Goal: Task Accomplishment & Management: Complete application form

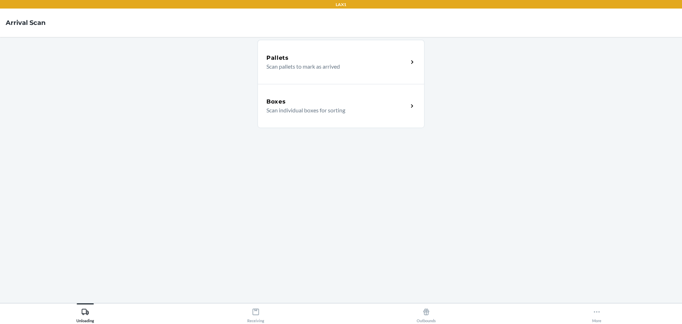
click at [304, 113] on p "Scan individual boxes for sorting" at bounding box center [335, 110] width 136 height 9
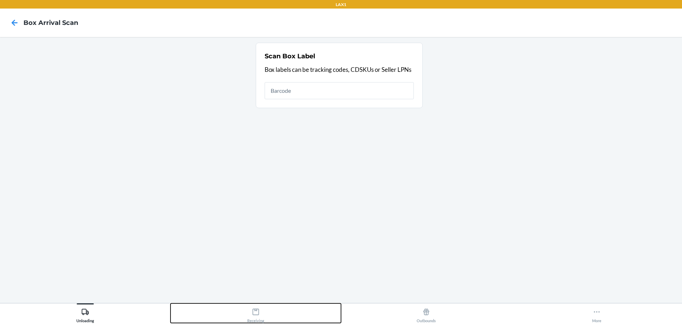
click at [261, 312] on div "Receiving" at bounding box center [255, 314] width 17 height 18
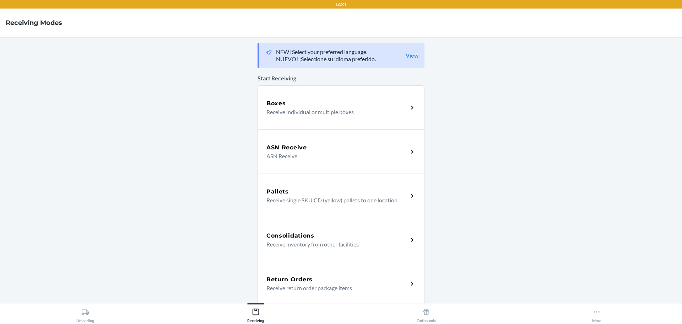
click at [279, 278] on h5 "Return Orders" at bounding box center [290, 279] width 46 height 9
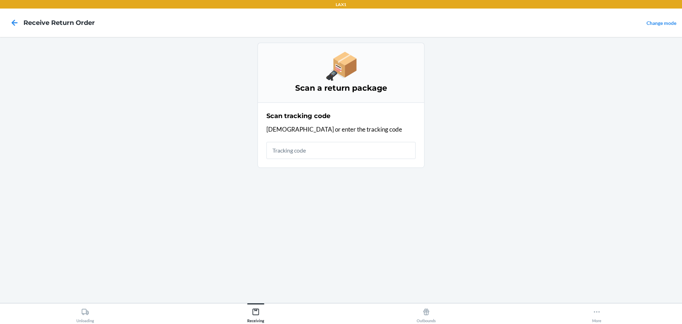
click at [286, 150] on input "text" at bounding box center [341, 150] width 149 height 17
type input "HATCHFACTORYS"
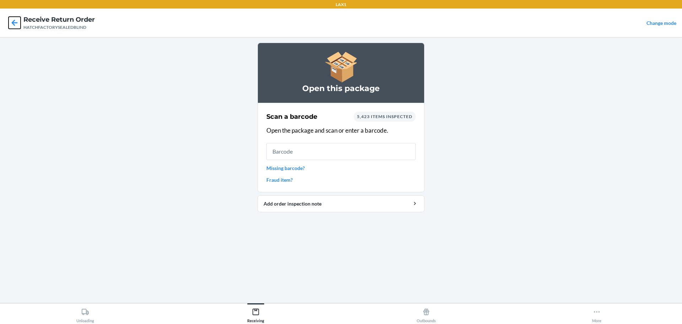
click at [12, 22] on icon at bounding box center [15, 23] width 6 height 6
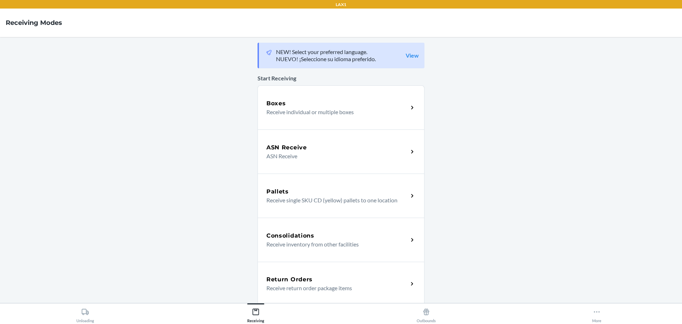
click at [303, 292] on p "Receive return order package items" at bounding box center [335, 288] width 136 height 9
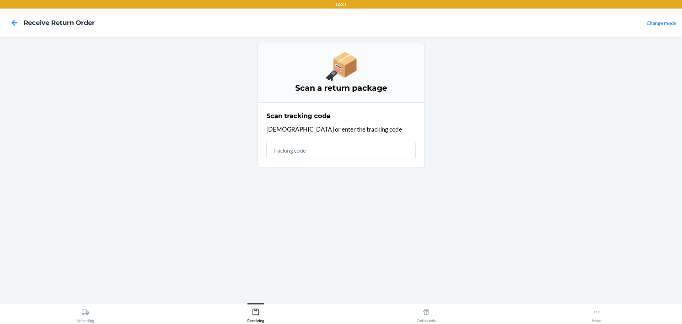
click at [300, 157] on input "text" at bounding box center [341, 150] width 149 height 17
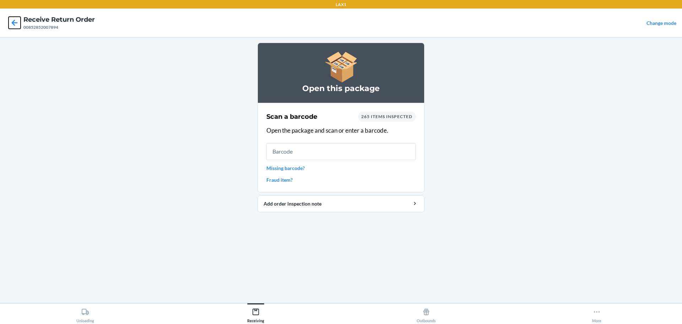
click at [12, 21] on icon at bounding box center [15, 23] width 12 height 12
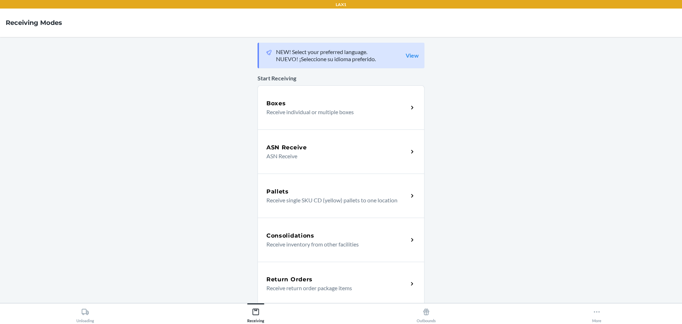
click at [359, 281] on div "Return Orders" at bounding box center [338, 279] width 142 height 9
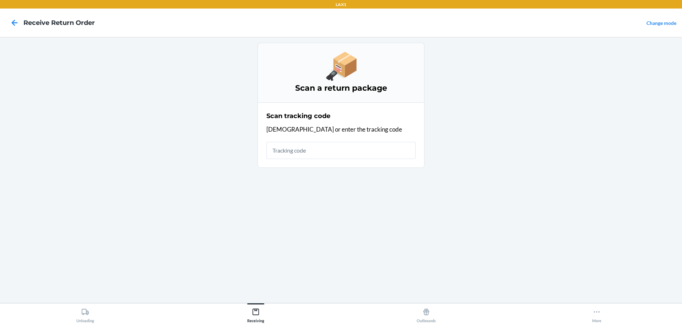
click at [312, 149] on input "text" at bounding box center [341, 150] width 149 height 17
type input "HATCHFACTORYSE"
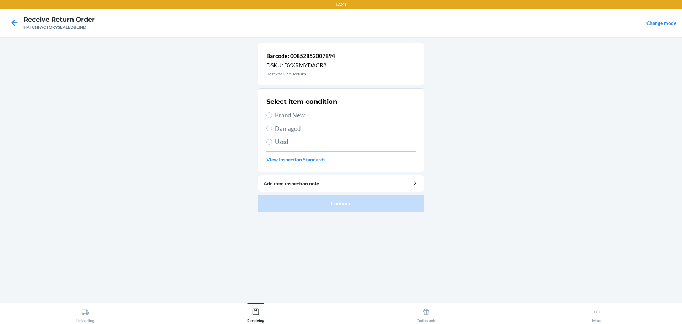
click at [293, 112] on span "Brand New" at bounding box center [345, 115] width 141 height 9
click at [272, 112] on input "Brand New" at bounding box center [270, 115] width 6 height 6
radio input "true"
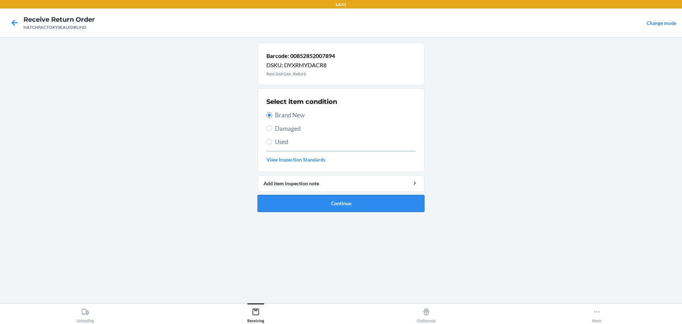
click at [335, 203] on button "Continue" at bounding box center [341, 203] width 167 height 17
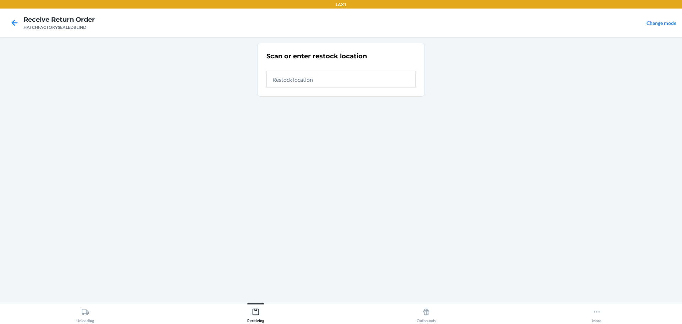
click at [308, 79] on input "text" at bounding box center [341, 79] width 149 height 17
type input "RTCART014"
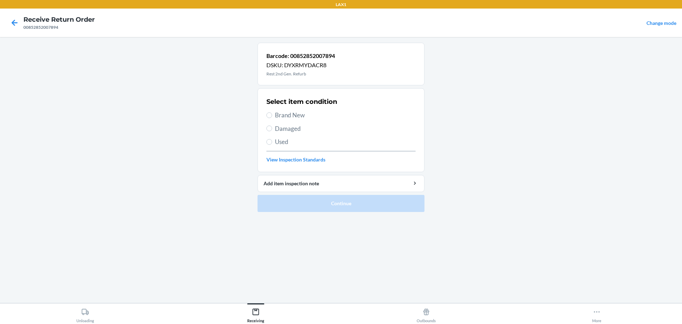
click at [296, 115] on span "Brand New" at bounding box center [345, 115] width 141 height 9
click at [272, 115] on input "Brand New" at bounding box center [270, 115] width 6 height 6
radio input "true"
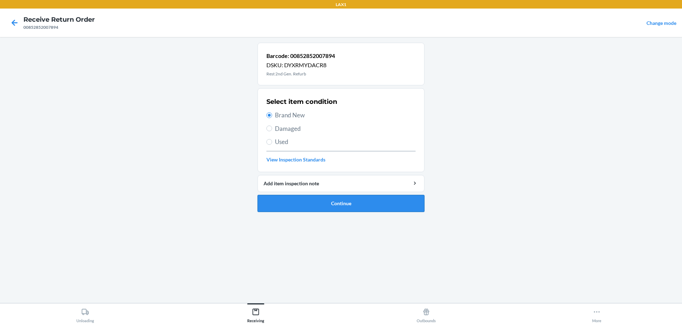
click at [323, 201] on button "Continue" at bounding box center [341, 203] width 167 height 17
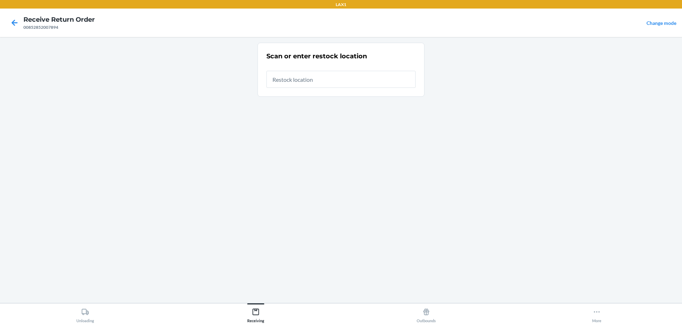
click at [338, 73] on input "text" at bounding box center [341, 79] width 149 height 17
type input "RTCART014"
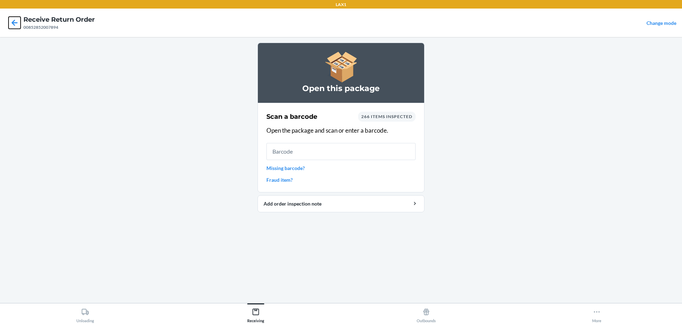
click at [14, 22] on icon at bounding box center [15, 23] width 6 height 6
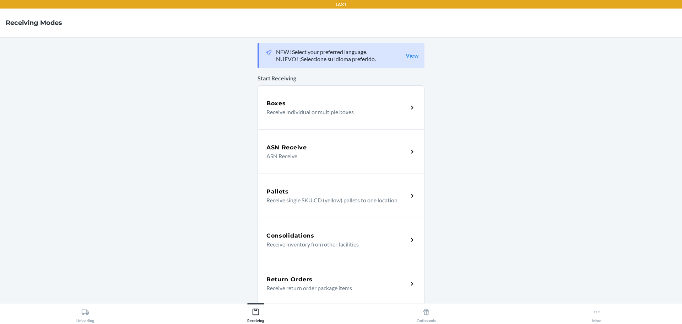
click at [397, 286] on p "Receive return order package items" at bounding box center [335, 288] width 136 height 9
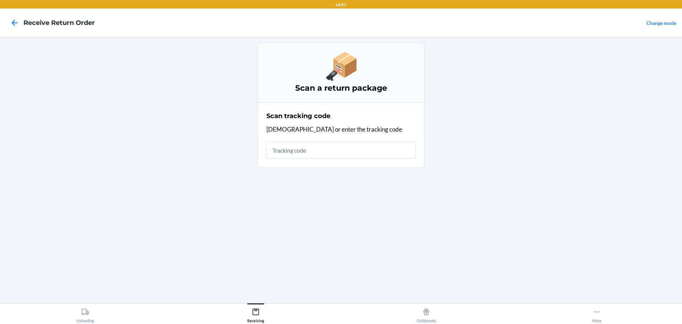
click at [308, 154] on input "text" at bounding box center [341, 150] width 149 height 17
type input "HATCHFACTORYSEA"
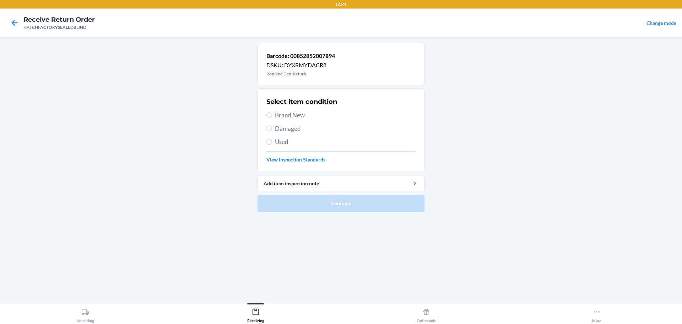
click at [278, 131] on span "Damaged" at bounding box center [345, 128] width 141 height 9
click at [272, 131] on input "Damaged" at bounding box center [270, 128] width 6 height 6
radio input "true"
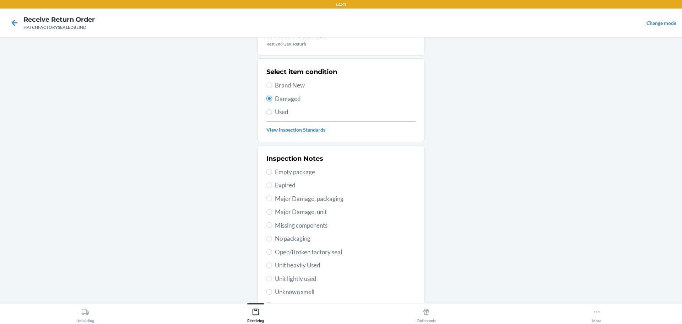
scroll to position [71, 0]
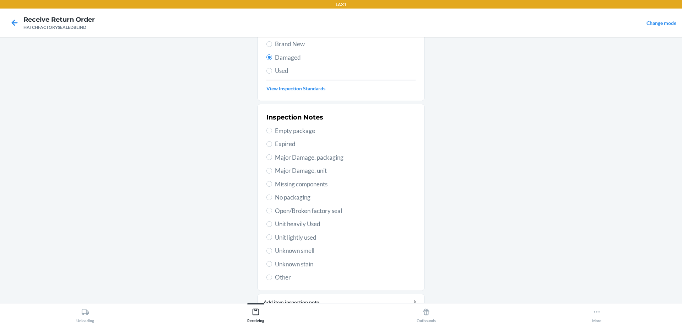
click at [287, 236] on span "Unit lightly used" at bounding box center [345, 237] width 141 height 9
click at [272, 236] on input "Unit lightly used" at bounding box center [270, 237] width 6 height 6
radio input "true"
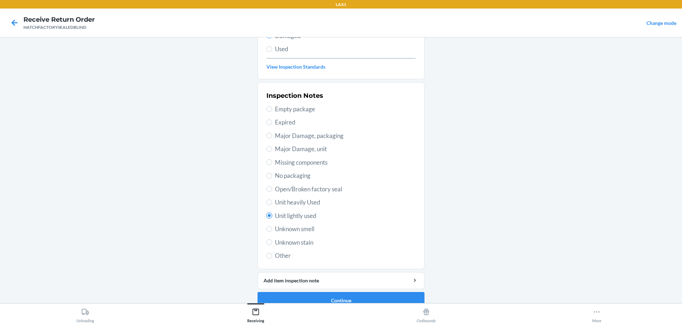
scroll to position [104, 0]
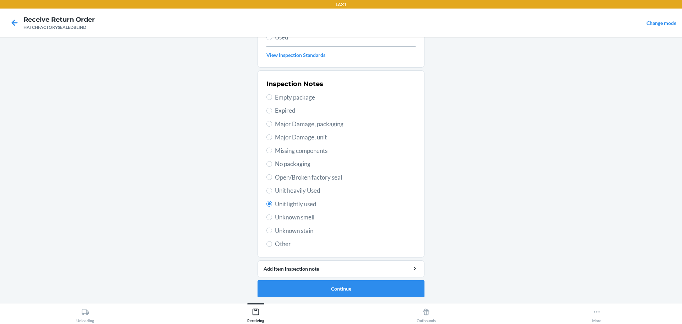
click at [290, 134] on span "Major Damage, unit" at bounding box center [345, 137] width 141 height 9
click at [272, 134] on input "Major Damage, unit" at bounding box center [270, 137] width 6 height 6
radio input "true"
radio input "false"
click at [334, 287] on button "Continue" at bounding box center [341, 288] width 167 height 17
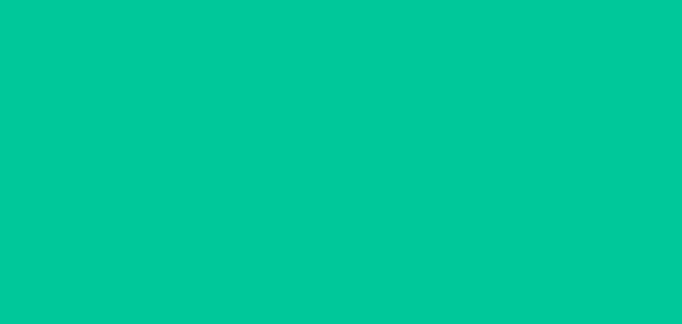
scroll to position [42, 0]
click at [334, 287] on button "Confirm" at bounding box center [341, 288] width 167 height 17
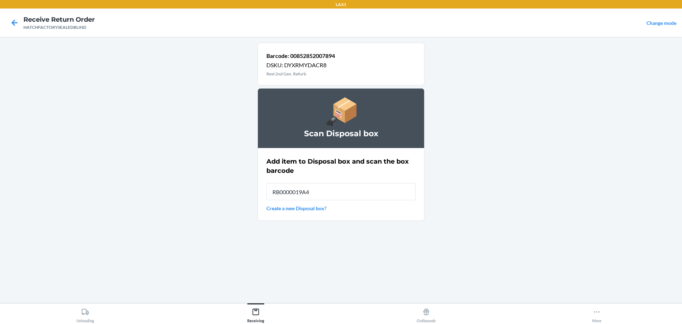
type input "RB0000019A4"
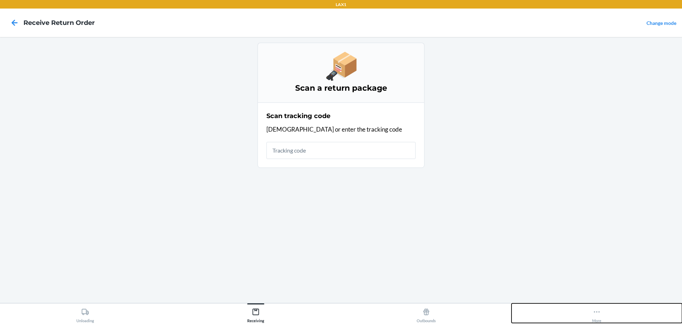
click at [593, 308] on icon at bounding box center [597, 312] width 8 height 8
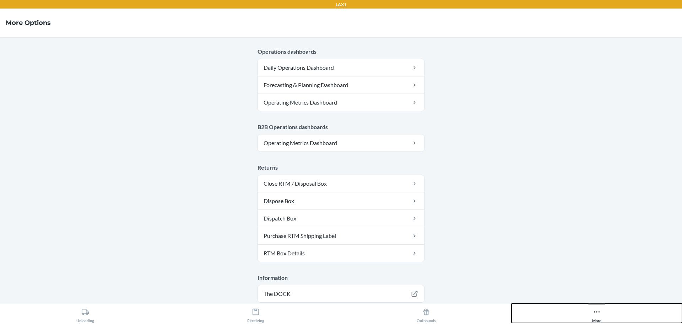
scroll to position [359, 0]
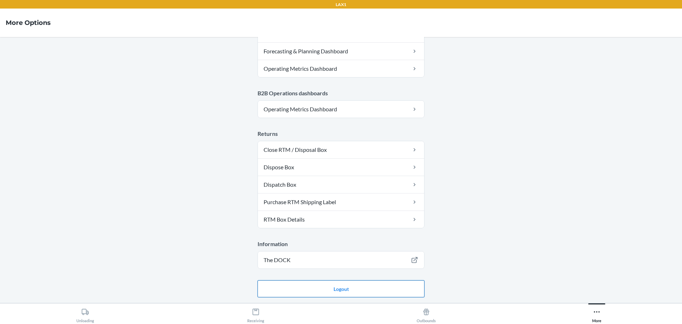
click at [388, 287] on button "Logout" at bounding box center [341, 288] width 167 height 17
click at [389, 285] on button "Logout" at bounding box center [341, 288] width 167 height 17
click at [366, 281] on button "Logout" at bounding box center [341, 288] width 167 height 17
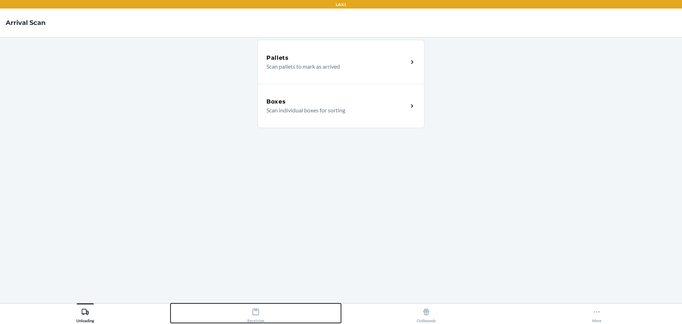
click at [270, 318] on button "Receiving" at bounding box center [256, 313] width 171 height 20
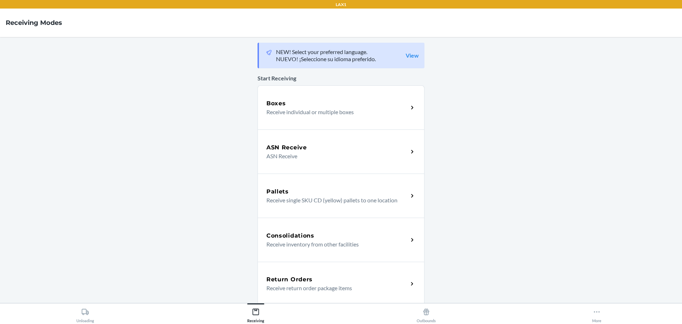
click at [301, 288] on p "Receive return order package items" at bounding box center [335, 288] width 136 height 9
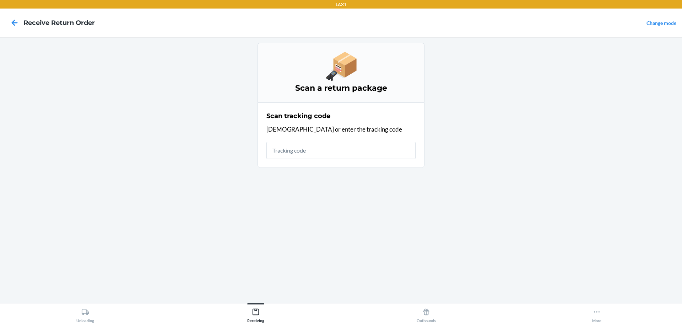
click at [355, 156] on input "text" at bounding box center [341, 150] width 149 height 17
click at [378, 156] on input "text" at bounding box center [341, 150] width 149 height 17
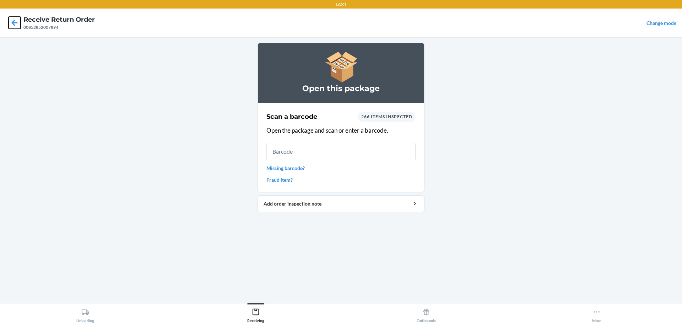
click at [12, 20] on icon at bounding box center [15, 23] width 12 height 12
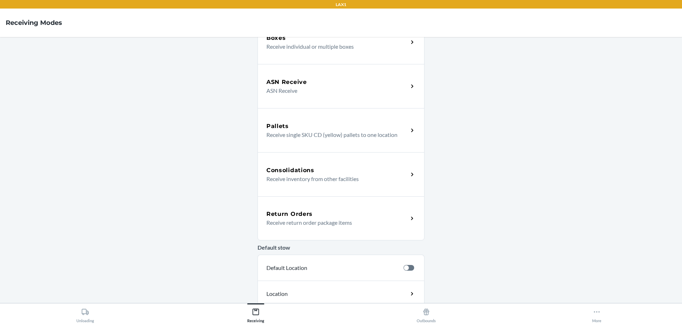
scroll to position [71, 0]
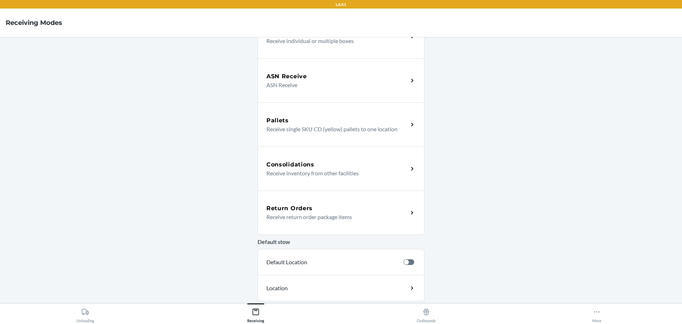
click at [321, 200] on div "Return Orders Receive return order package items" at bounding box center [341, 212] width 167 height 44
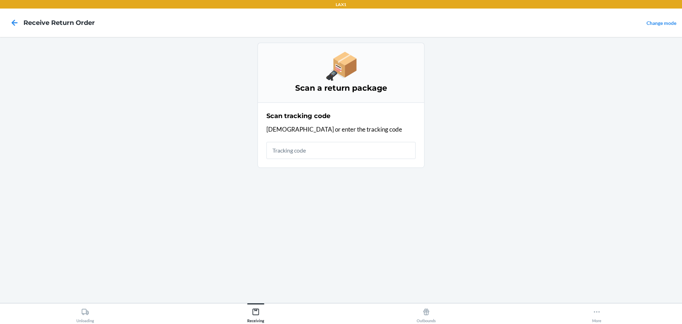
click at [328, 150] on input "text" at bounding box center [341, 150] width 149 height 17
type input "HATCHFACTORYSEAL"
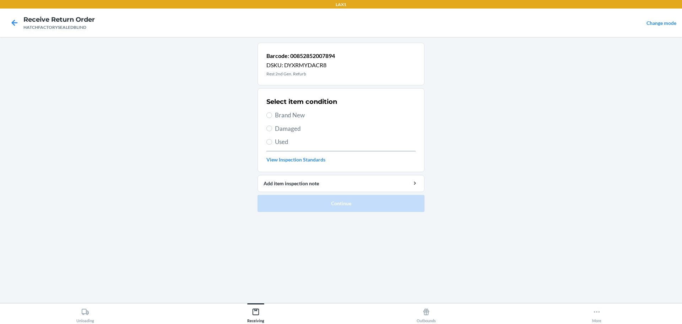
click at [286, 128] on span "Damaged" at bounding box center [345, 128] width 141 height 9
click at [272, 128] on input "Damaged" at bounding box center [270, 128] width 6 height 6
radio input "true"
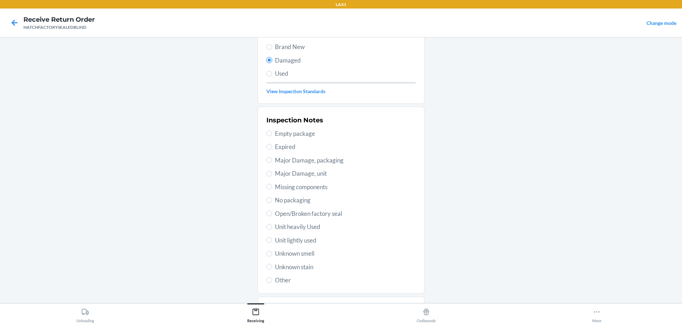
scroll to position [71, 0]
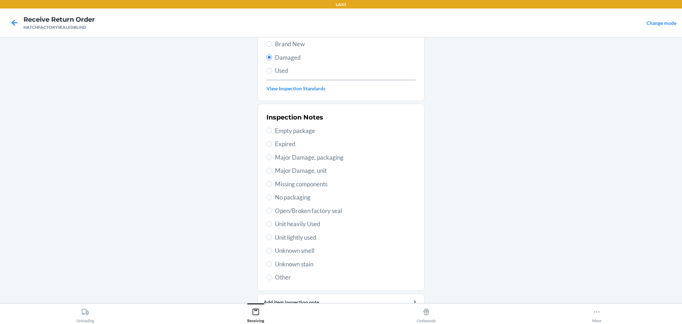
click at [310, 172] on span "Major Damage, unit" at bounding box center [345, 170] width 141 height 9
click at [272, 172] on input "Major Damage, unit" at bounding box center [270, 171] width 6 height 6
radio input "true"
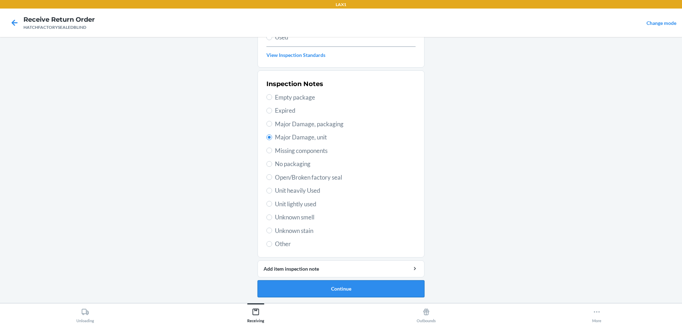
click at [331, 283] on button "Continue" at bounding box center [341, 288] width 167 height 17
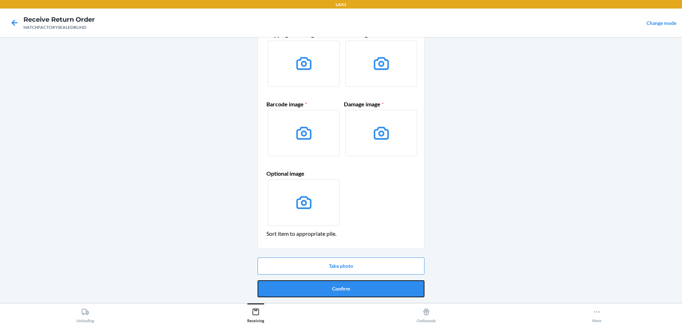
click at [331, 283] on button "Confirm" at bounding box center [341, 288] width 167 height 17
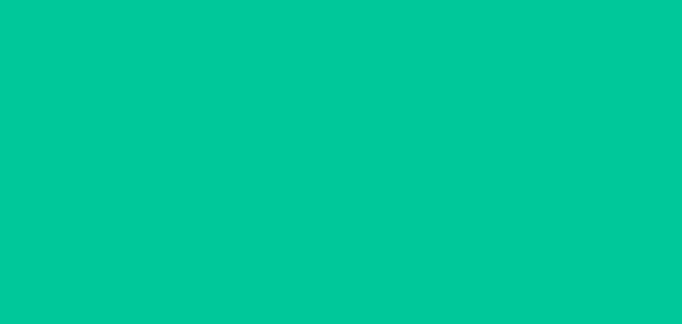
scroll to position [0, 0]
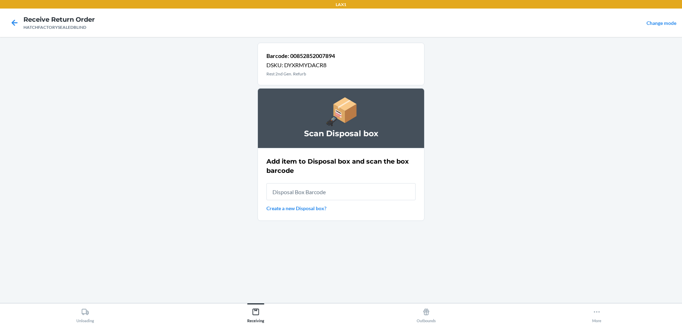
click at [342, 200] on input "text" at bounding box center [341, 191] width 149 height 17
type input "RB0000019A4"
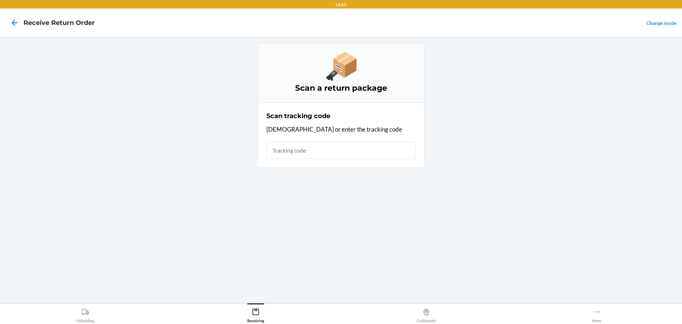
click at [371, 155] on input "text" at bounding box center [341, 150] width 149 height 17
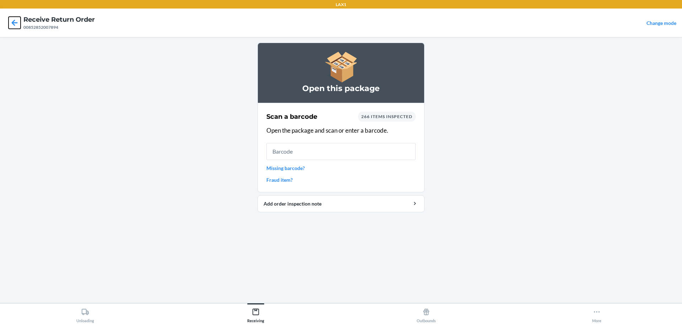
click at [16, 20] on icon at bounding box center [15, 23] width 12 height 12
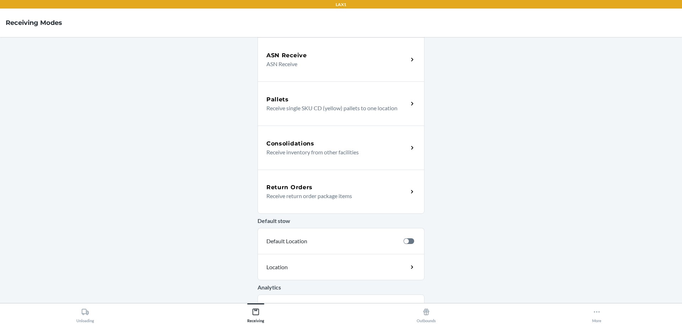
scroll to position [128, 0]
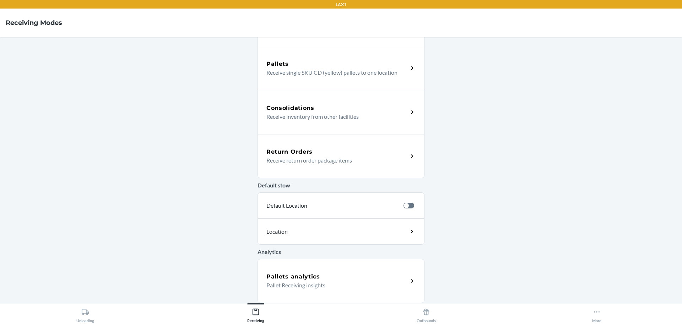
drag, startPoint x: 294, startPoint y: 145, endPoint x: 251, endPoint y: 135, distance: 43.4
click at [294, 144] on div "Return Orders Receive return order package items" at bounding box center [341, 156] width 167 height 44
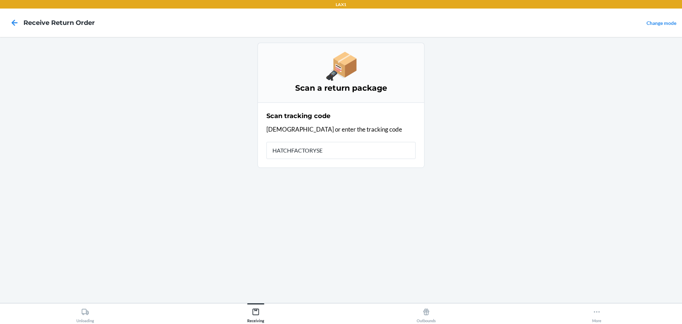
type input "HATCHFACTORYSEA"
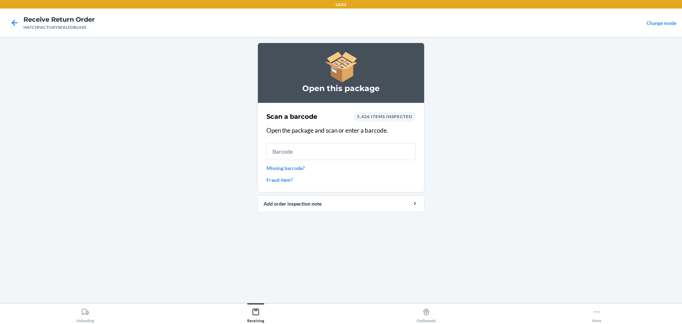
click at [313, 154] on input "text" at bounding box center [341, 151] width 149 height 17
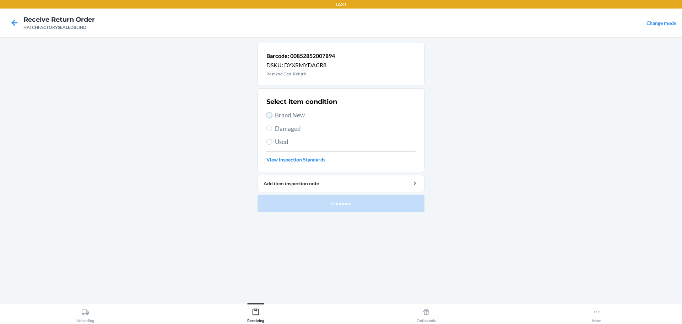
click at [268, 113] on input "Brand New" at bounding box center [270, 115] width 6 height 6
radio input "true"
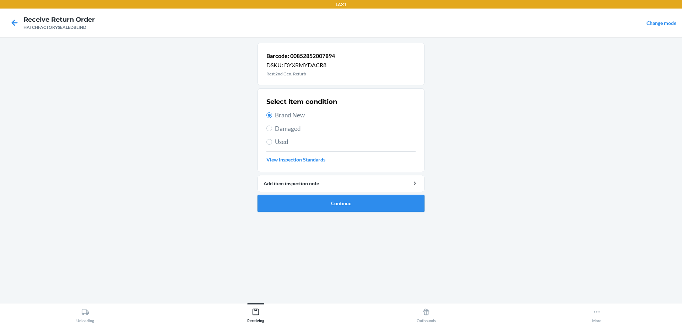
click at [335, 195] on button "Continue" at bounding box center [341, 203] width 167 height 17
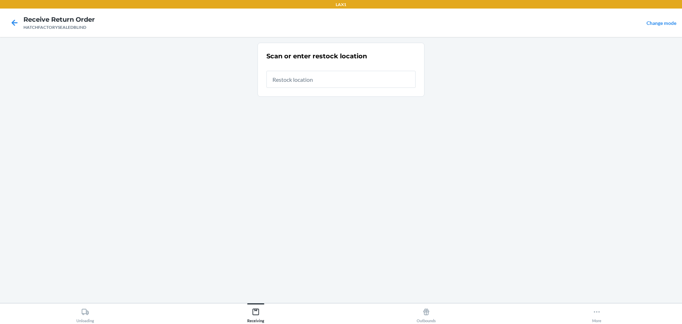
click at [316, 82] on input "text" at bounding box center [341, 79] width 149 height 17
type input "RTCART014"
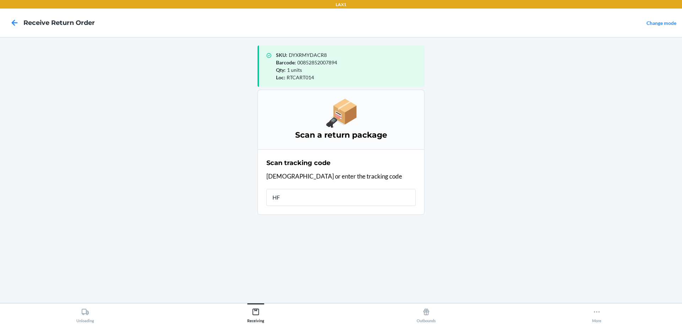
type input "HFA"
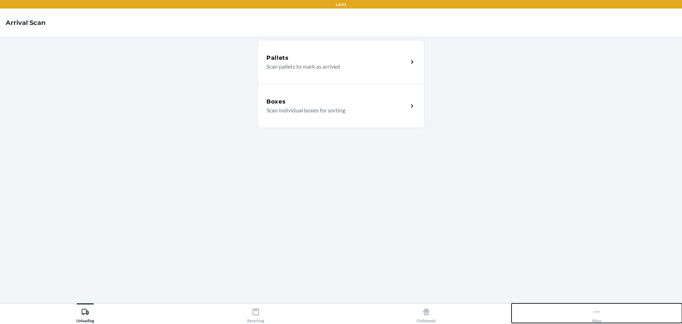
drag, startPoint x: 602, startPoint y: 314, endPoint x: 602, endPoint y: 303, distance: 11.0
click at [602, 305] on button "More" at bounding box center [597, 313] width 171 height 20
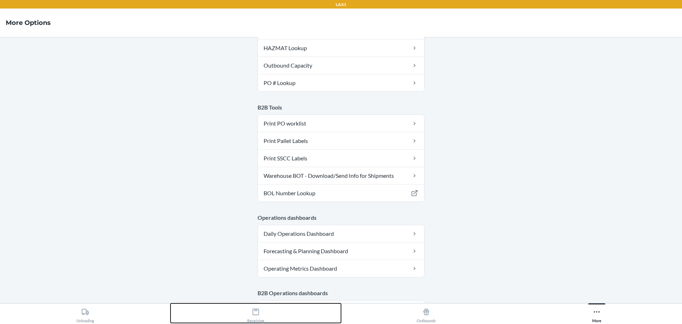
click at [258, 315] on icon at bounding box center [256, 311] width 6 height 6
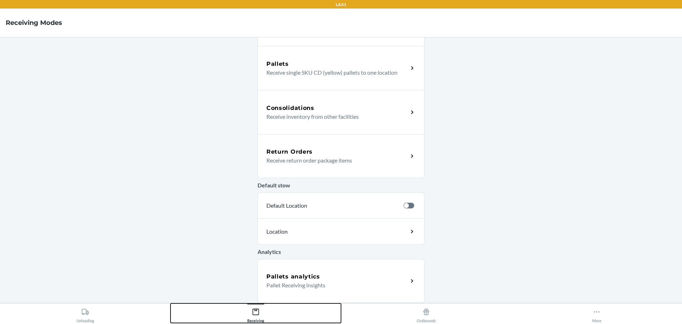
scroll to position [128, 0]
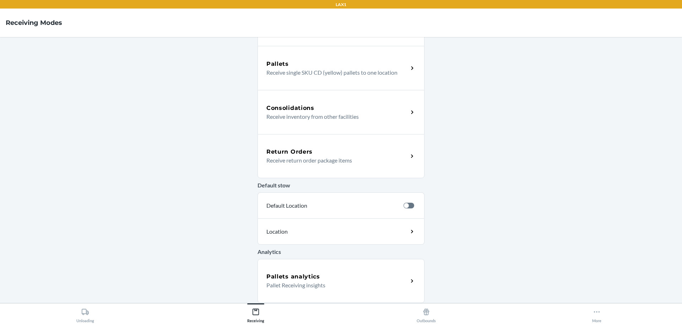
click at [282, 162] on p "Receive return order package items" at bounding box center [335, 160] width 136 height 9
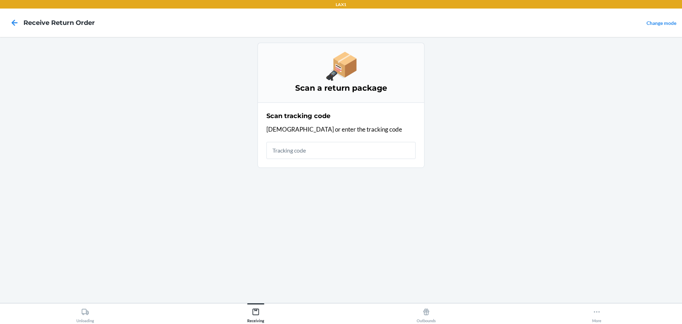
click at [284, 147] on input "text" at bounding box center [341, 150] width 149 height 17
type input "HATCHFACTORYSEALEDBLIND"
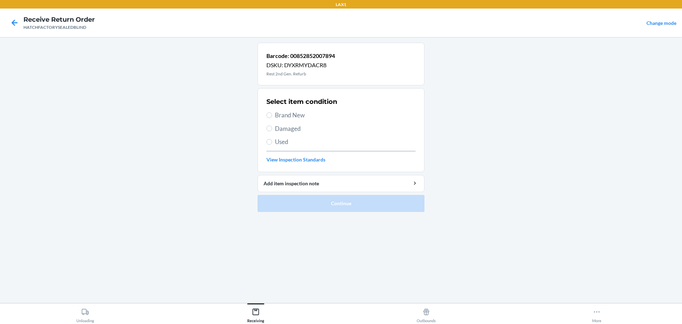
drag, startPoint x: 268, startPoint y: 123, endPoint x: 266, endPoint y: 136, distance: 13.3
click at [268, 137] on div "Select item condition Brand New Damaged Used View Inspection Standards" at bounding box center [341, 130] width 149 height 70
click at [268, 130] on input "Damaged" at bounding box center [270, 128] width 6 height 6
radio input "true"
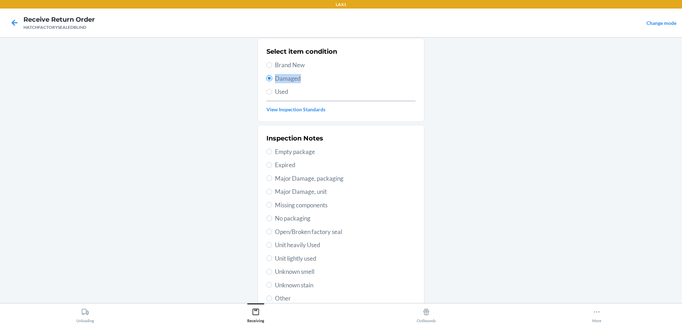
scroll to position [104, 0]
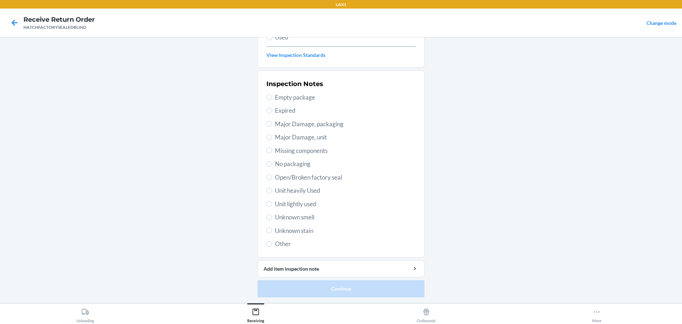
click at [287, 140] on span "Major Damage, unit" at bounding box center [345, 137] width 141 height 9
click at [272, 140] on input "Major Damage, unit" at bounding box center [270, 137] width 6 height 6
radio input "true"
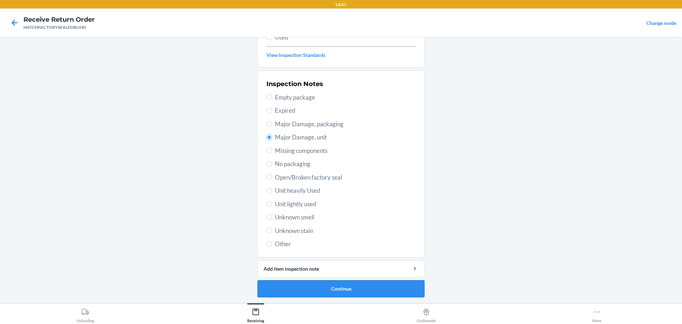
click at [361, 288] on button "Continue" at bounding box center [341, 288] width 167 height 17
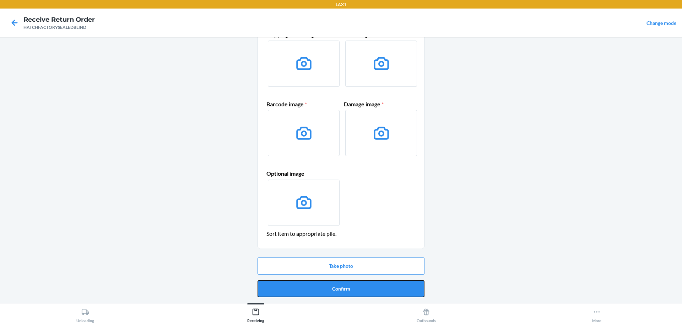
click at [361, 288] on button "Confirm" at bounding box center [341, 288] width 167 height 17
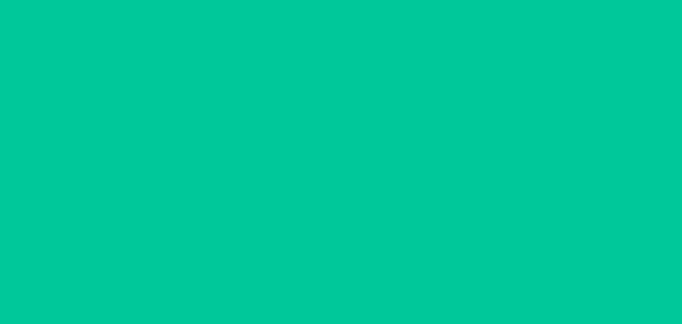
scroll to position [0, 0]
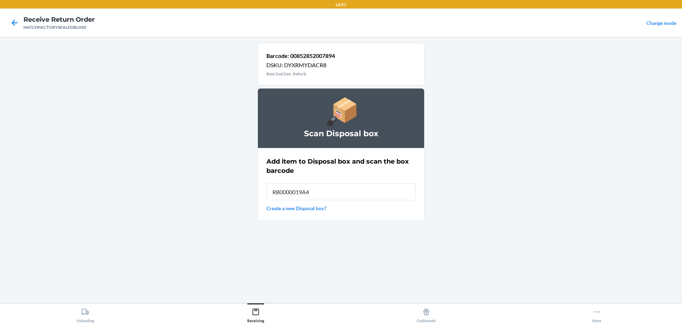
type input "RB0000019A4"
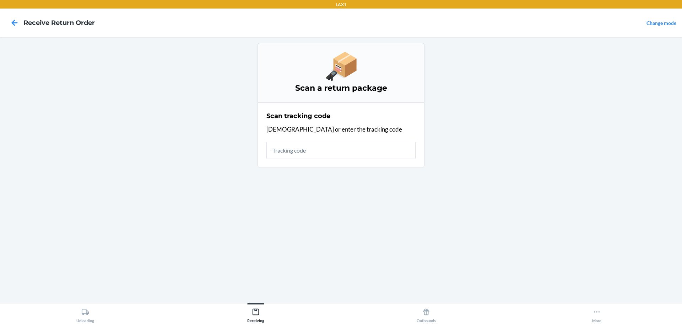
drag, startPoint x: 375, startPoint y: 144, endPoint x: 377, endPoint y: 139, distance: 5.2
click at [377, 141] on div "Scan tracking code Scan or enter the tracking code" at bounding box center [341, 135] width 149 height 52
type input "HATCHFACTORYSEAL"
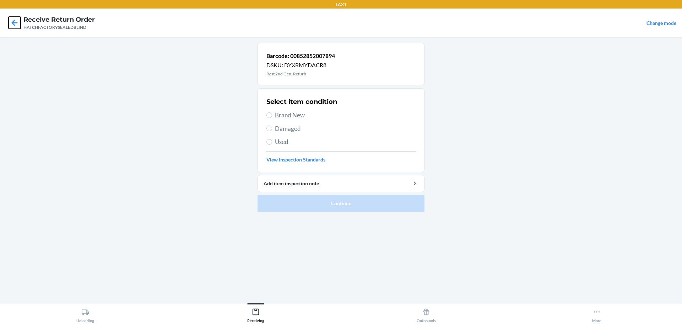
click at [16, 27] on icon at bounding box center [15, 23] width 12 height 12
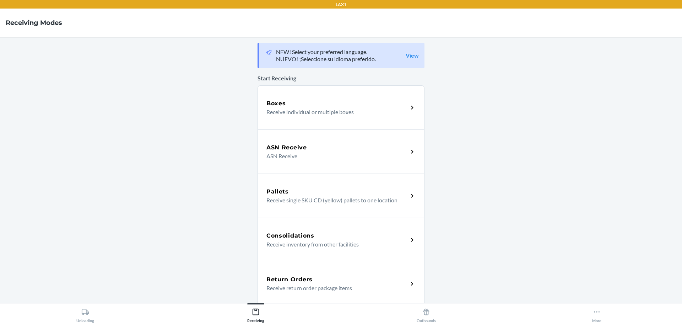
click at [319, 285] on p "Receive return order package items" at bounding box center [335, 288] width 136 height 9
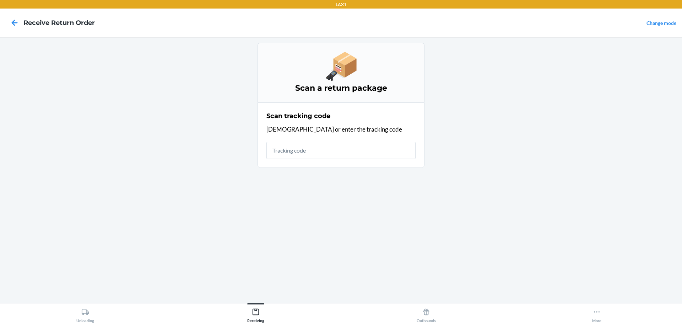
click at [302, 153] on input "text" at bounding box center [341, 150] width 149 height 17
type input "HATCHFACTORYSE"
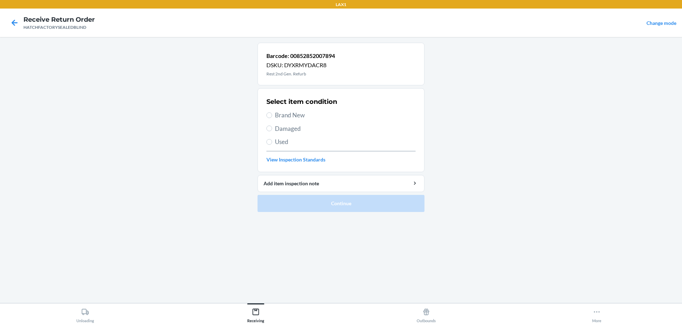
click at [276, 128] on span "Damaged" at bounding box center [345, 128] width 141 height 9
click at [272, 128] on input "Damaged" at bounding box center [270, 128] width 6 height 6
radio input "true"
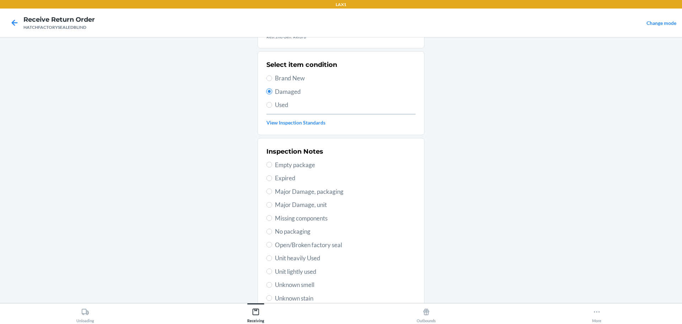
scroll to position [104, 0]
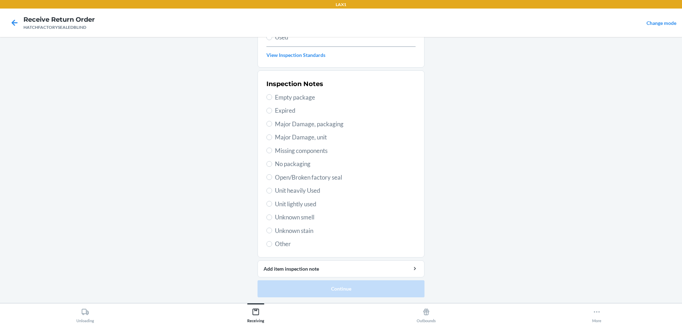
click at [291, 134] on span "Major Damage, unit" at bounding box center [345, 137] width 141 height 9
click at [272, 134] on input "Major Damage, unit" at bounding box center [270, 137] width 6 height 6
radio input "true"
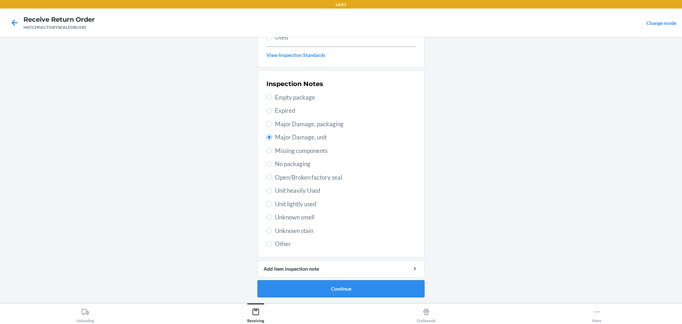
click at [331, 283] on button "Continue" at bounding box center [341, 288] width 167 height 17
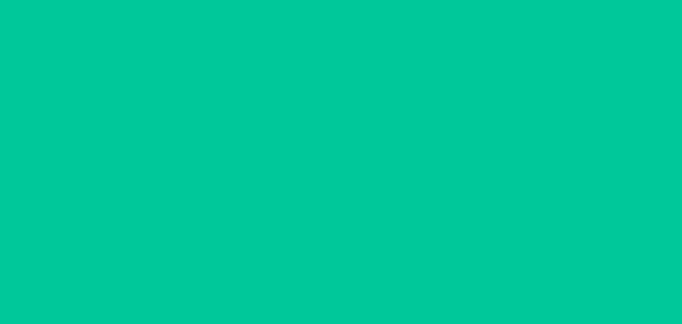
scroll to position [46, 0]
click at [331, 283] on button "Confirm" at bounding box center [341, 288] width 167 height 17
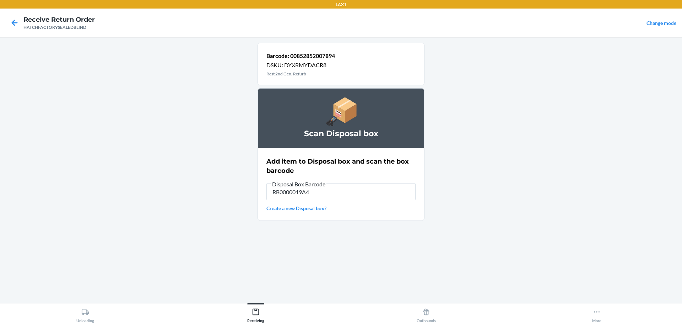
type input "RB0000019A4"
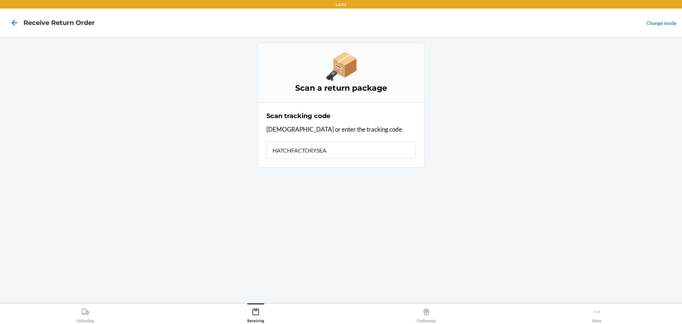
type input "HATCHFACTORYSEAL"
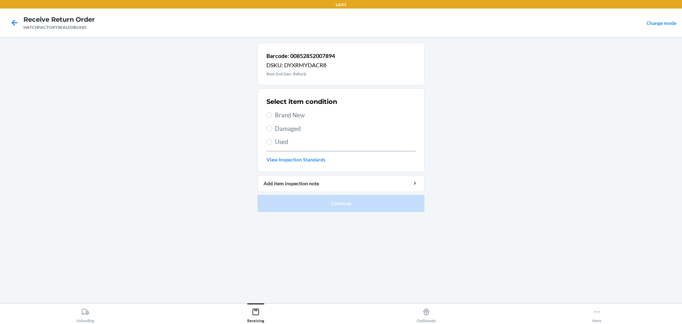
click at [281, 130] on span "Damaged" at bounding box center [345, 128] width 141 height 9
click at [272, 130] on input "Damaged" at bounding box center [270, 128] width 6 height 6
radio input "true"
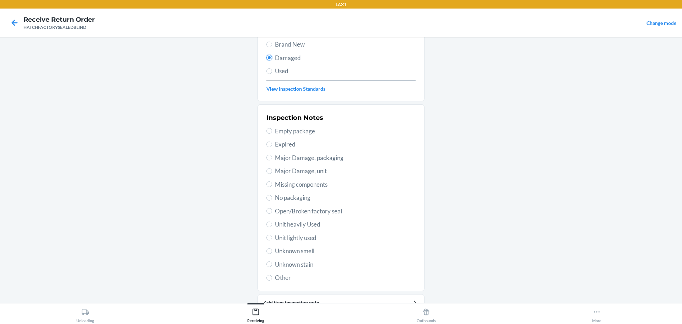
scroll to position [71, 0]
click at [289, 155] on span "Major Damage, packaging" at bounding box center [345, 157] width 141 height 9
click at [272, 155] on input "Major Damage, packaging" at bounding box center [270, 157] width 6 height 6
radio input "true"
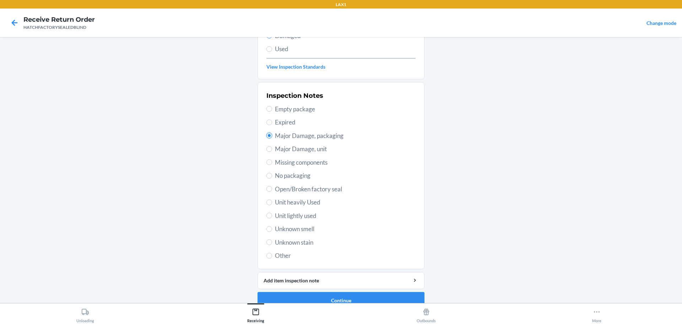
scroll to position [104, 0]
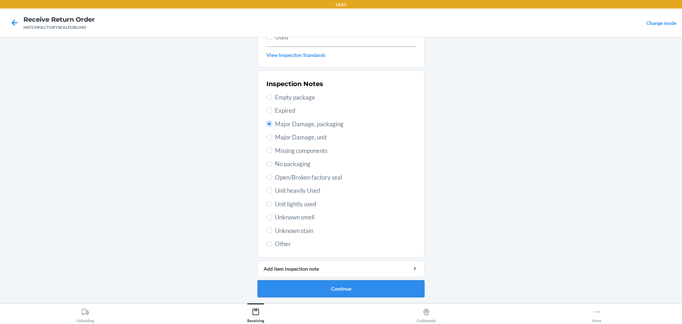
click at [321, 285] on button "Continue" at bounding box center [341, 288] width 167 height 17
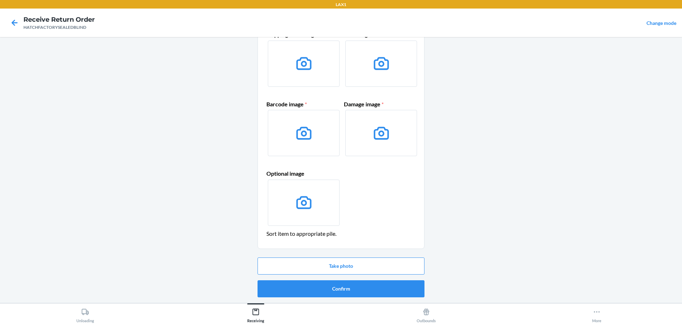
click at [321, 285] on button "Confirm" at bounding box center [341, 288] width 167 height 17
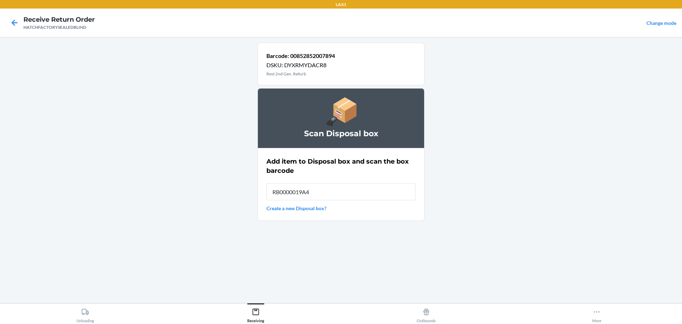
type input "RB0000019A4"
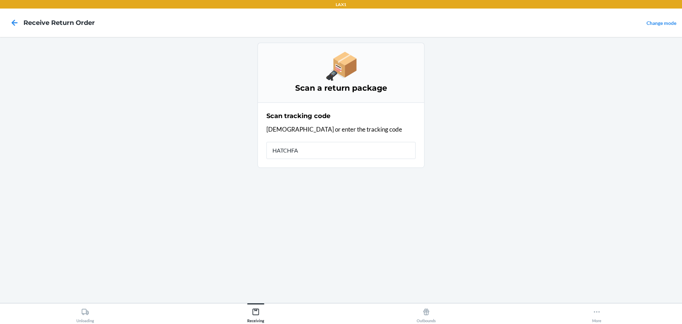
type input "HATCHFAC"
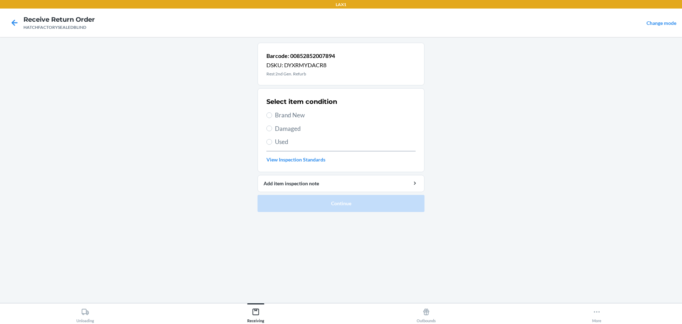
click at [287, 130] on span "Damaged" at bounding box center [345, 128] width 141 height 9
click at [272, 130] on input "Damaged" at bounding box center [270, 128] width 6 height 6
radio input "true"
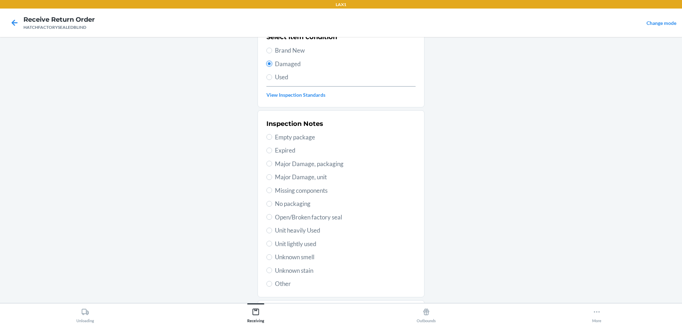
scroll to position [71, 0]
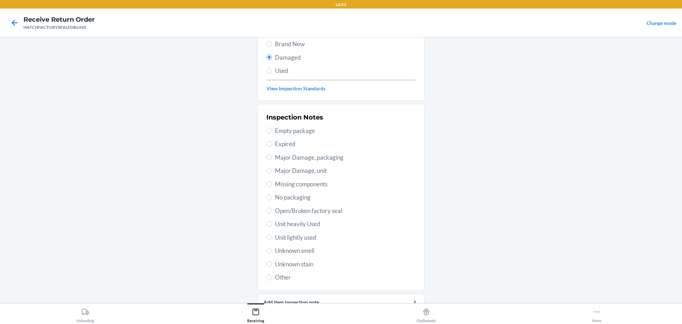
click at [306, 173] on span "Major Damage, unit" at bounding box center [345, 170] width 141 height 9
click at [272, 173] on input "Major Damage, unit" at bounding box center [270, 171] width 6 height 6
radio input "true"
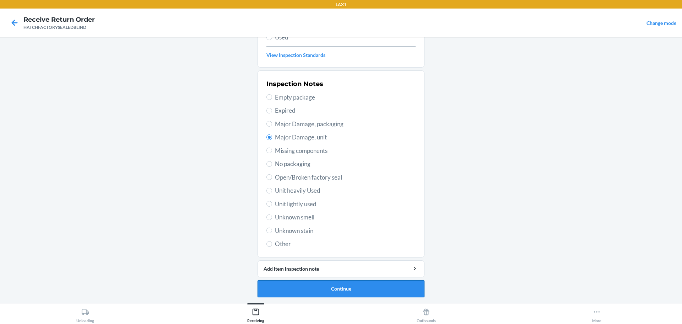
click at [318, 281] on button "Continue" at bounding box center [341, 288] width 167 height 17
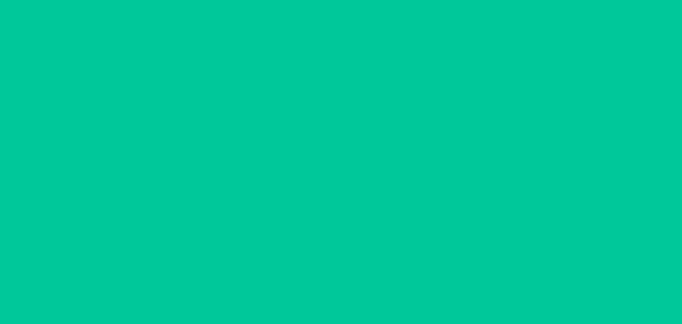
click at [318, 281] on button "Confirm" at bounding box center [341, 288] width 167 height 17
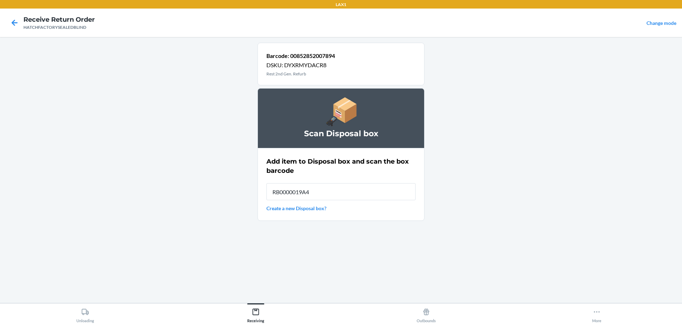
type input "RB0000019A4"
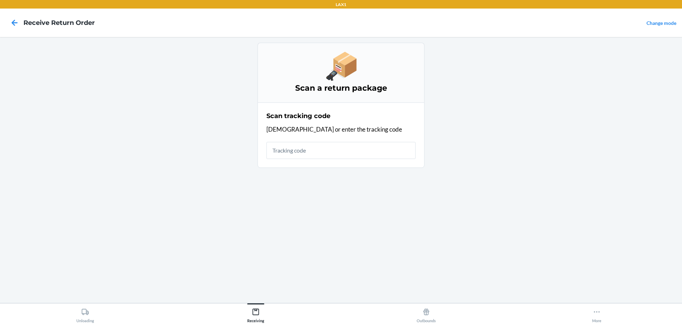
click at [311, 152] on input "text" at bounding box center [341, 150] width 149 height 17
type input "0"
type input "HATCHFACTOR"
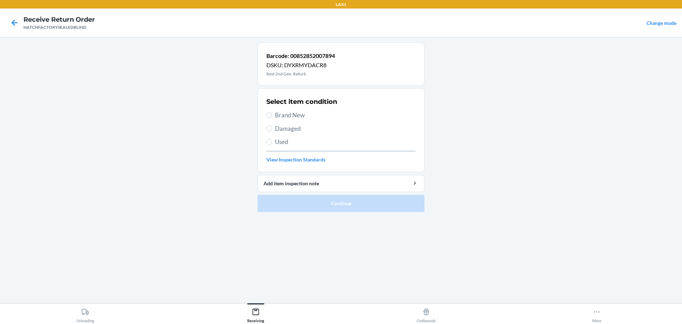
click at [289, 114] on span "Brand New" at bounding box center [345, 115] width 141 height 9
click at [272, 114] on input "Brand New" at bounding box center [270, 115] width 6 height 6
radio input "true"
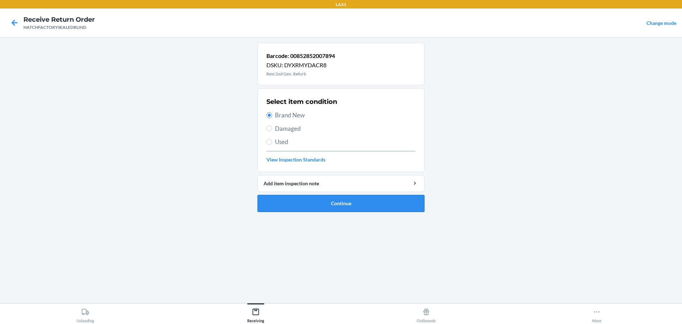
click at [302, 203] on button "Continue" at bounding box center [341, 203] width 167 height 17
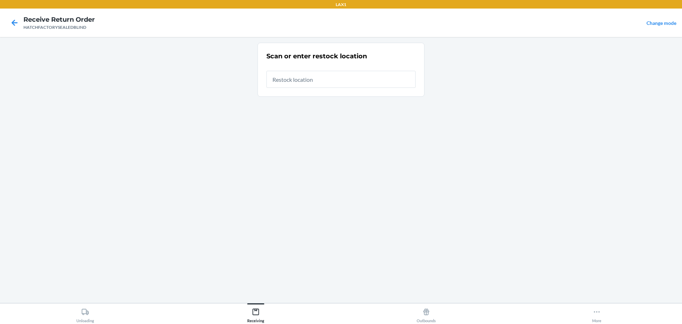
click at [319, 84] on input "text" at bounding box center [341, 79] width 149 height 17
type input "RTCART014"
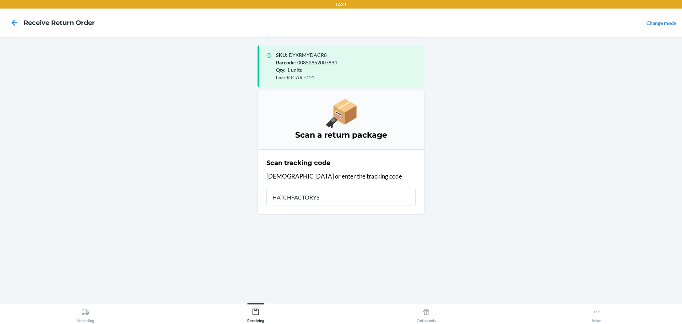
type input "HATCHFACTORYSE"
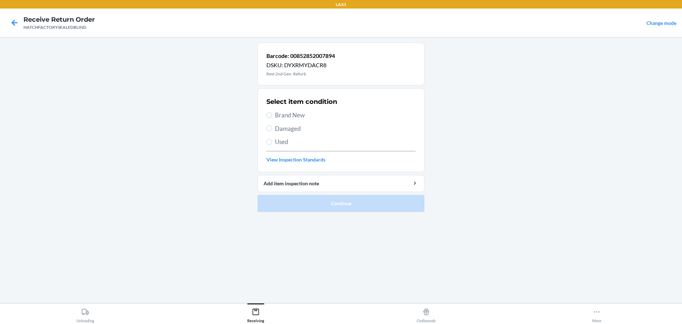
click at [289, 125] on span "Damaged" at bounding box center [345, 128] width 141 height 9
click at [272, 125] on input "Damaged" at bounding box center [270, 128] width 6 height 6
radio input "true"
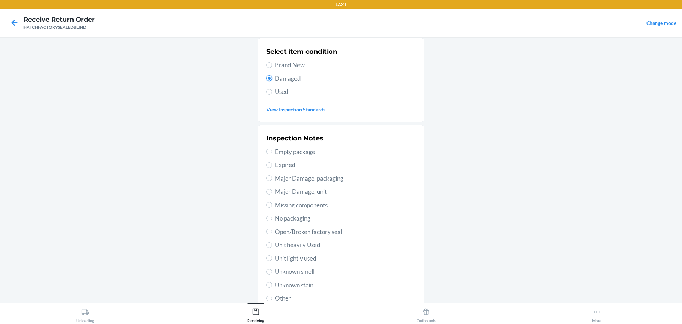
scroll to position [104, 0]
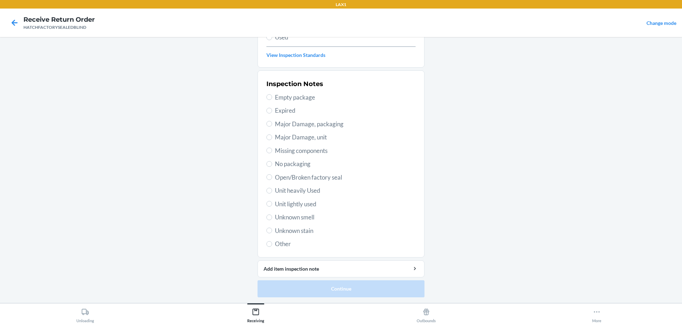
click at [310, 126] on span "Major Damage, packaging" at bounding box center [345, 123] width 141 height 9
click at [272, 126] on input "Major Damage, packaging" at bounding box center [270, 124] width 6 height 6
radio input "true"
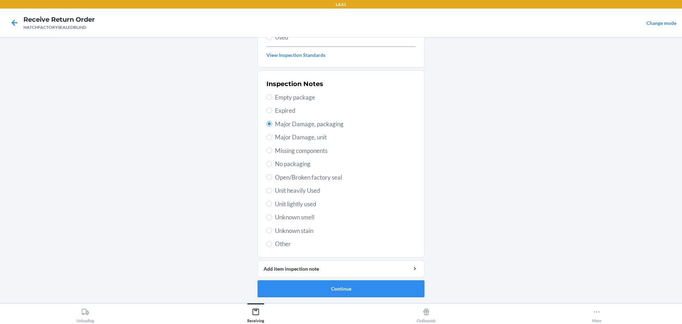
click at [313, 139] on span "Major Damage, unit" at bounding box center [345, 137] width 141 height 9
click at [272, 139] on input "Major Damage, unit" at bounding box center [270, 137] width 6 height 6
radio input "true"
radio input "false"
click at [372, 282] on button "Continue" at bounding box center [341, 288] width 167 height 17
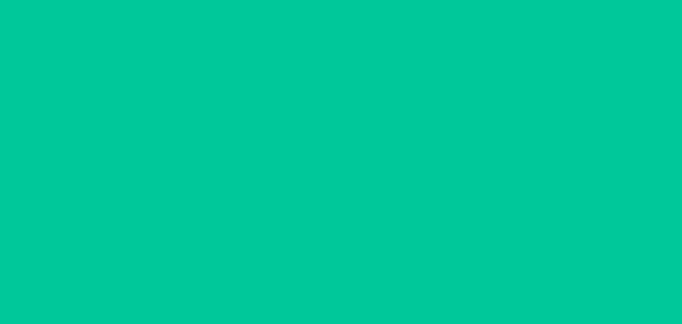
scroll to position [46, 0]
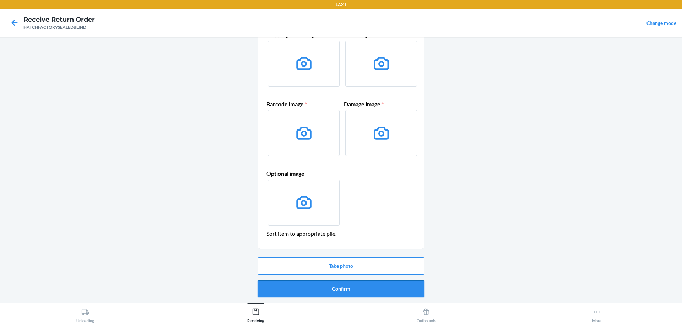
click at [372, 286] on button "Confirm" at bounding box center [341, 288] width 167 height 17
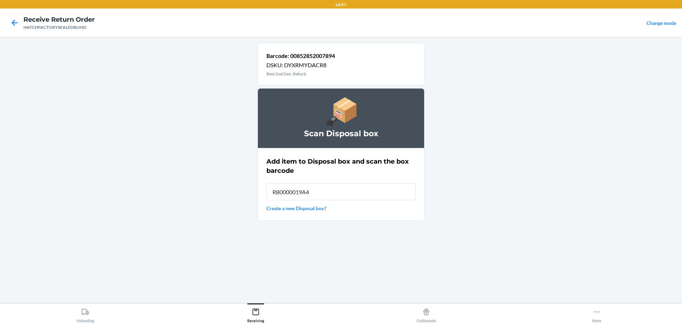
type input "RB0000019A4"
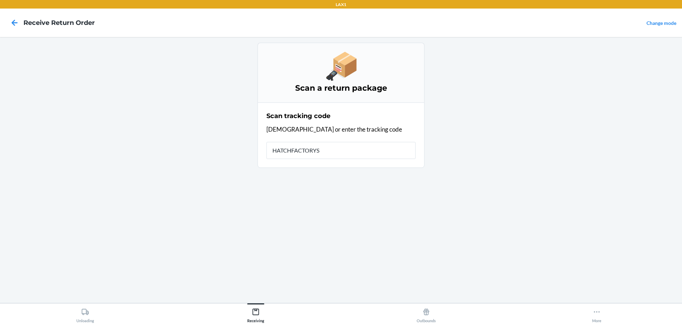
type input "HATCHFACTORYSE"
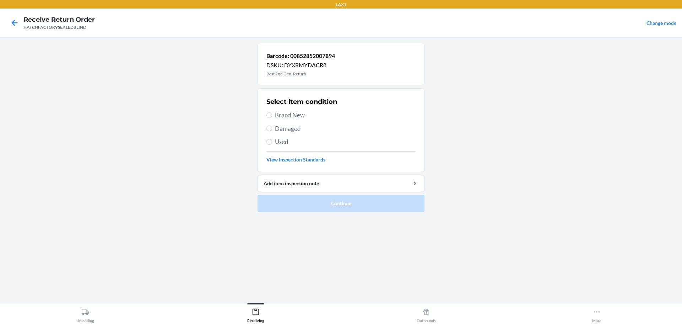
click at [279, 131] on span "Damaged" at bounding box center [345, 128] width 141 height 9
click at [272, 131] on input "Damaged" at bounding box center [270, 128] width 6 height 6
radio input "true"
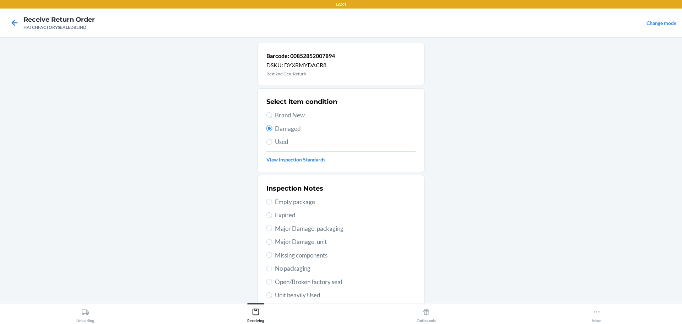
scroll to position [104, 0]
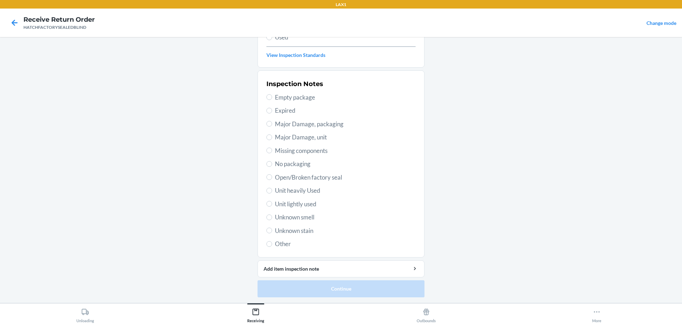
click at [320, 139] on span "Major Damage, unit" at bounding box center [345, 137] width 141 height 9
click at [272, 139] on input "Major Damage, unit" at bounding box center [270, 137] width 6 height 6
radio input "true"
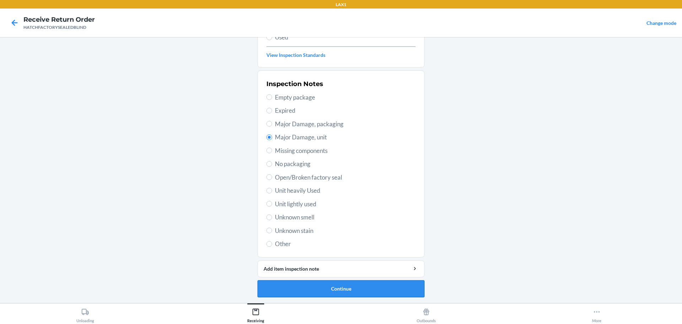
click at [346, 281] on button "Continue" at bounding box center [341, 288] width 167 height 17
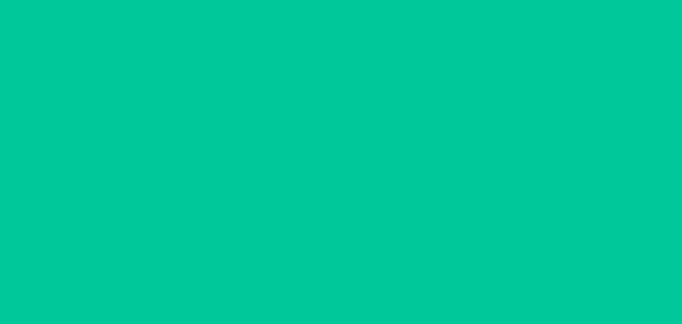
scroll to position [46, 0]
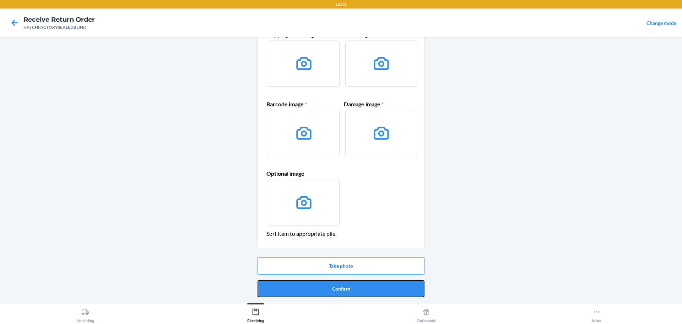
click at [346, 281] on button "Confirm" at bounding box center [341, 288] width 167 height 17
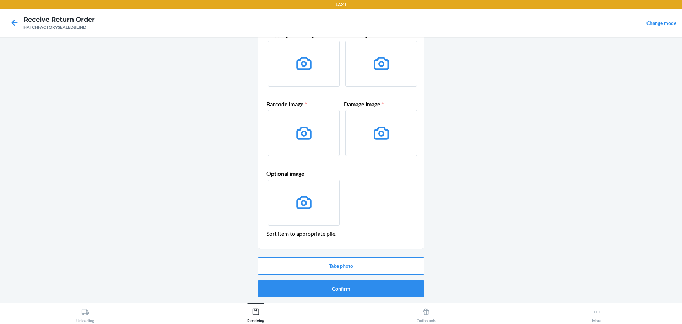
scroll to position [0, 0]
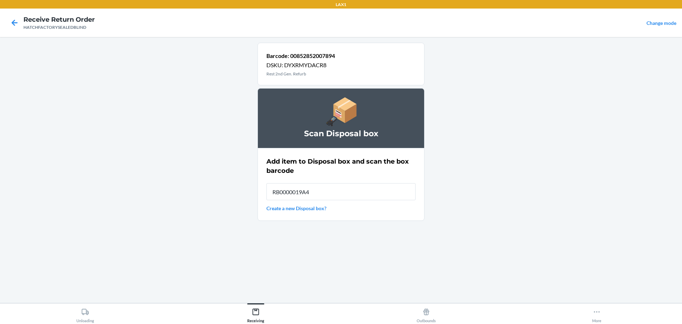
type input "RB0000019A4"
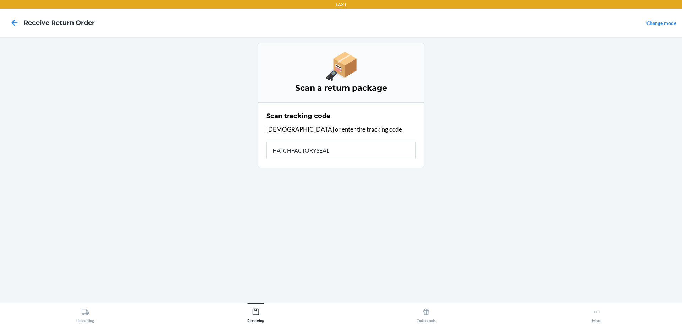
type input "HATCHFACTORYSEALE"
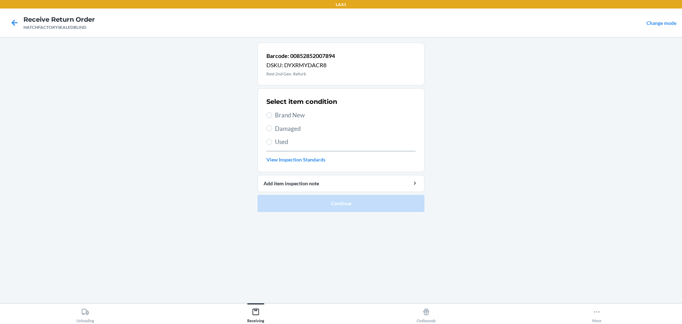
click at [285, 115] on span "Brand New" at bounding box center [345, 115] width 141 height 9
click at [272, 115] on input "Brand New" at bounding box center [270, 115] width 6 height 6
radio input "true"
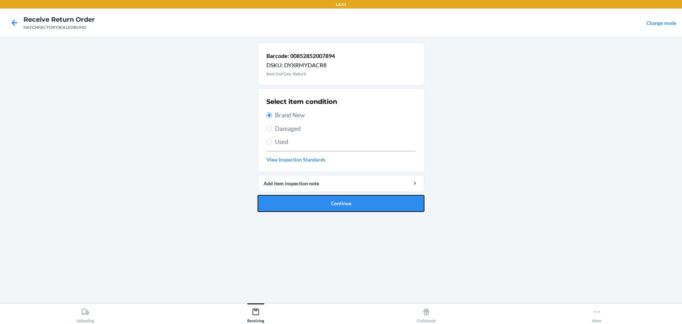
drag, startPoint x: 323, startPoint y: 203, endPoint x: 304, endPoint y: 193, distance: 21.5
click at [322, 202] on button "Continue" at bounding box center [341, 203] width 167 height 17
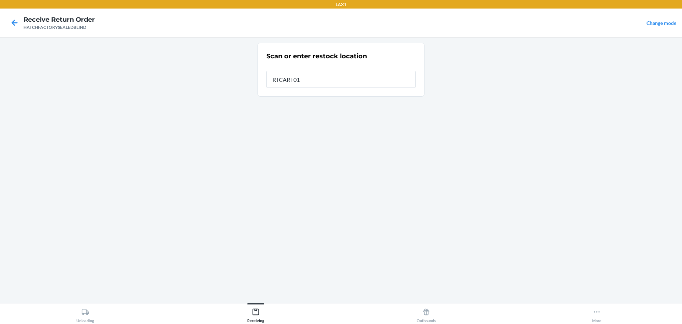
type input "RTCART014"
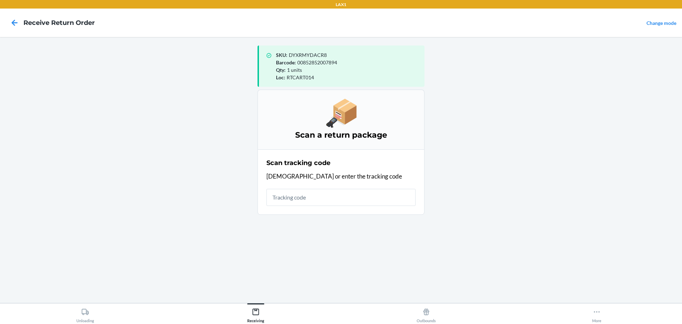
click at [314, 195] on input "text" at bounding box center [341, 197] width 149 height 17
type input "HATCHFACTORYSE"
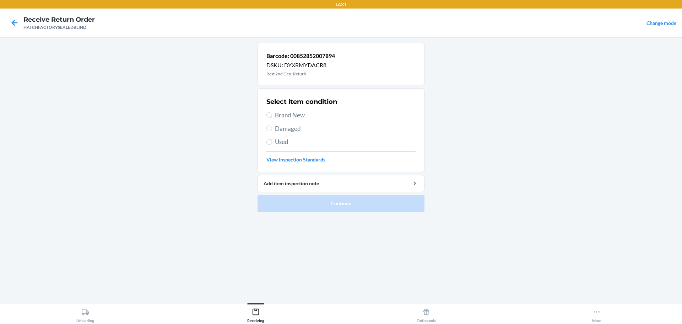
click at [273, 125] on label "Damaged" at bounding box center [341, 128] width 149 height 9
click at [272, 125] on input "Damaged" at bounding box center [270, 128] width 6 height 6
radio input "true"
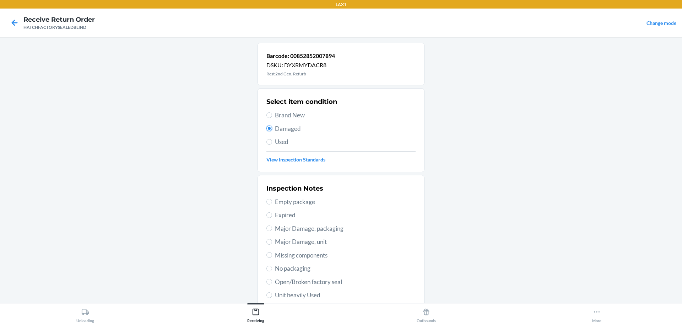
scroll to position [71, 0]
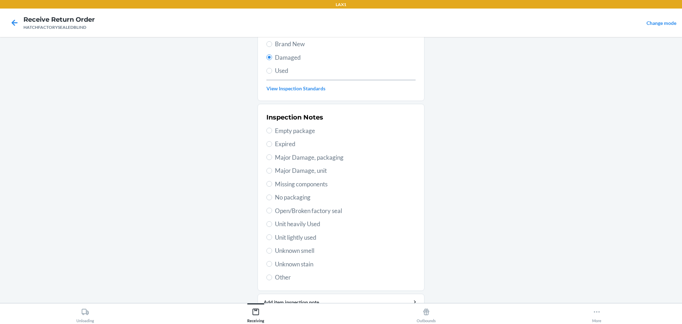
click at [312, 173] on span "Major Damage, unit" at bounding box center [345, 170] width 141 height 9
click at [272, 173] on input "Major Damage, unit" at bounding box center [270, 171] width 6 height 6
radio input "true"
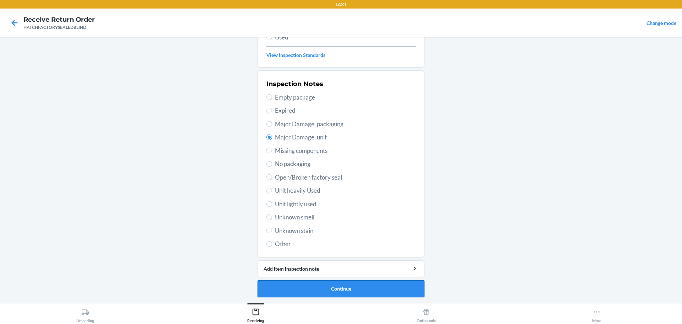
click at [362, 286] on button "Continue" at bounding box center [341, 288] width 167 height 17
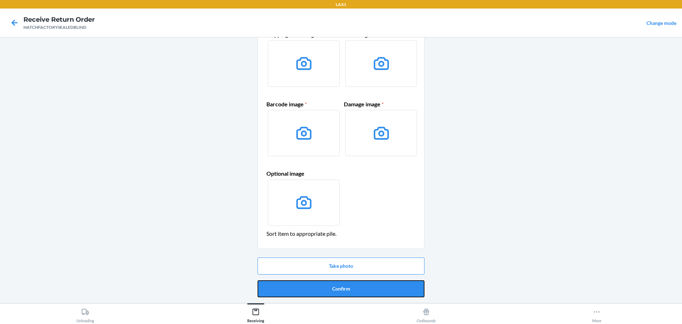
click at [362, 286] on button "Confirm" at bounding box center [341, 288] width 167 height 17
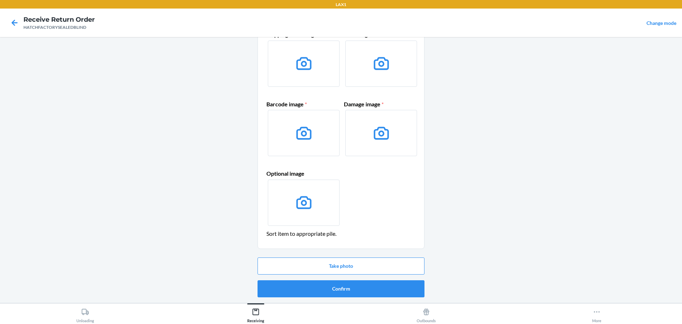
scroll to position [0, 0]
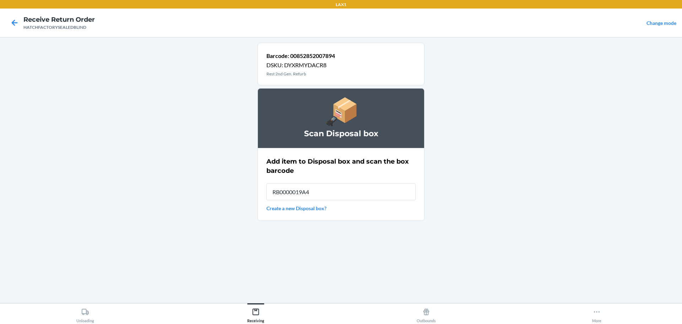
type input "RB0000019A4"
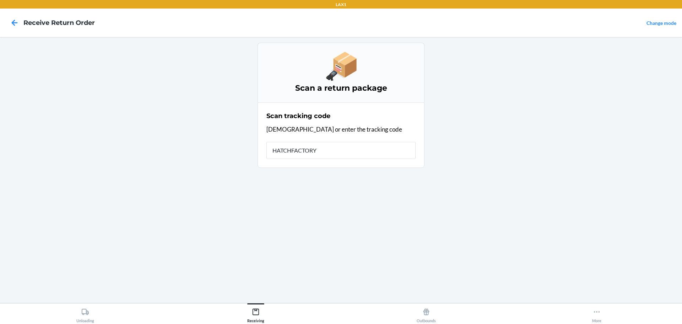
type input "HATCHFACTORYS"
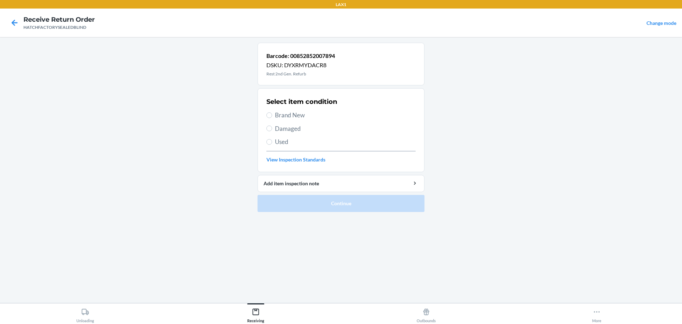
click at [274, 129] on label "Damaged" at bounding box center [341, 128] width 149 height 9
click at [272, 129] on input "Damaged" at bounding box center [270, 128] width 6 height 6
radio input "true"
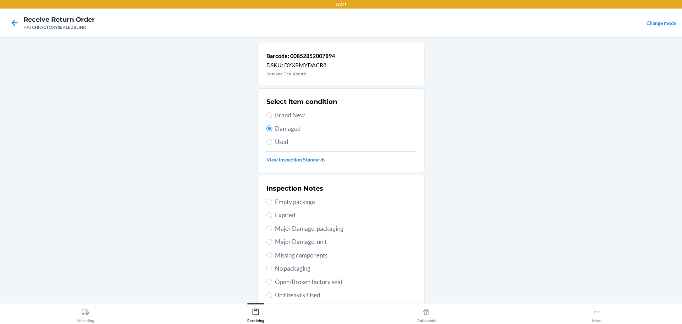
scroll to position [104, 0]
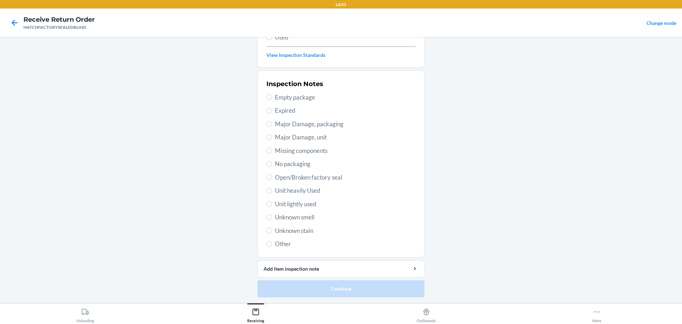
click at [312, 136] on span "Major Damage, unit" at bounding box center [345, 137] width 141 height 9
click at [272, 136] on input "Major Damage, unit" at bounding box center [270, 137] width 6 height 6
radio input "true"
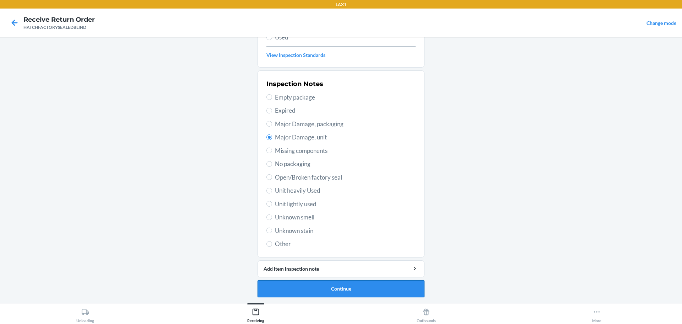
click at [383, 284] on button "Continue" at bounding box center [341, 288] width 167 height 17
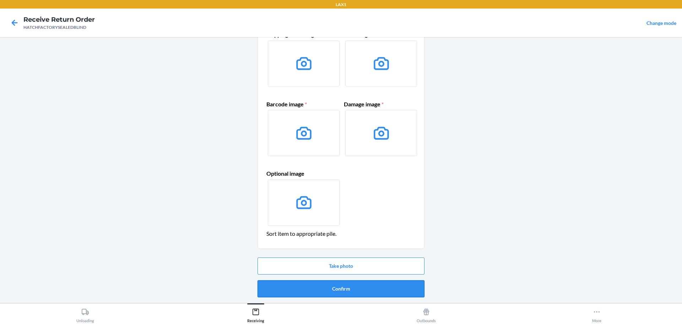
click at [373, 292] on button "Confirm" at bounding box center [341, 288] width 167 height 17
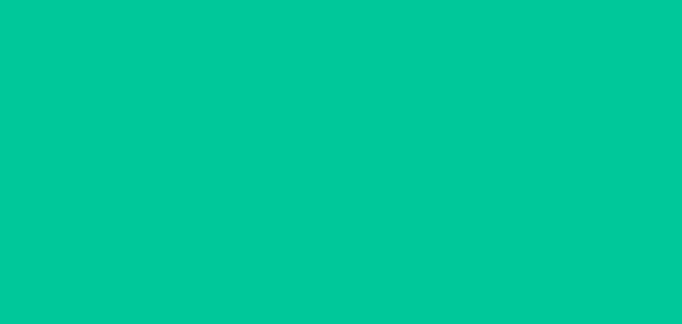
scroll to position [0, 0]
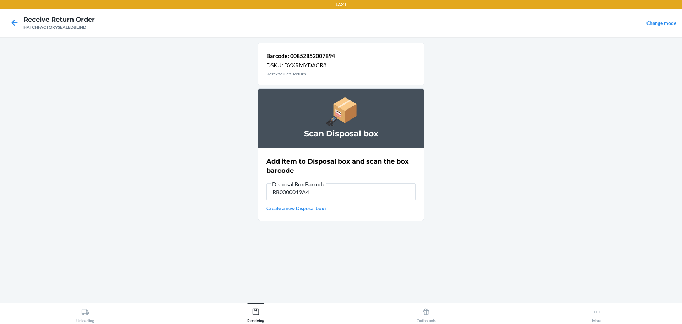
type input "RB0000019A4"
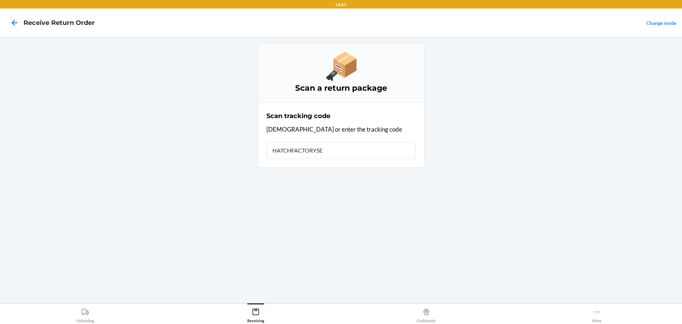
type input "HATCHFACTORYSEA"
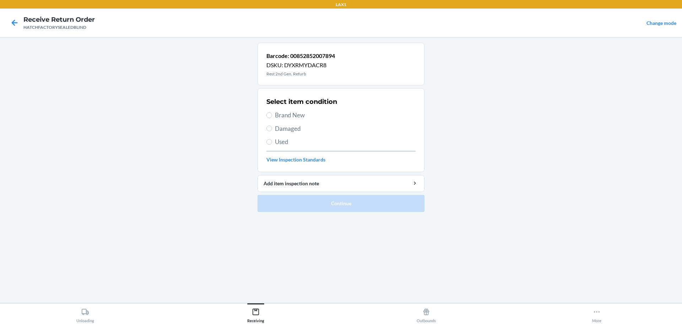
click at [299, 125] on span "Damaged" at bounding box center [345, 128] width 141 height 9
click at [272, 125] on input "Damaged" at bounding box center [270, 128] width 6 height 6
radio input "true"
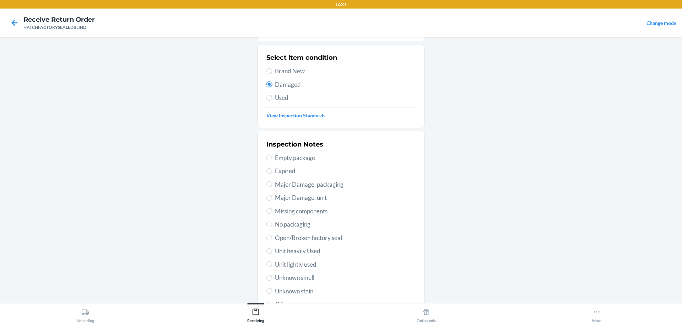
scroll to position [104, 0]
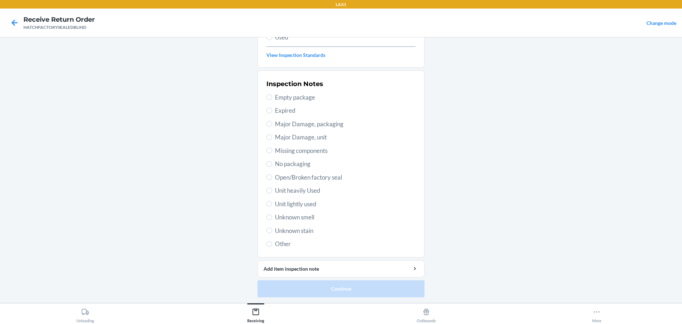
click at [293, 139] on span "Major Damage, unit" at bounding box center [345, 137] width 141 height 9
click at [272, 139] on input "Major Damage, unit" at bounding box center [270, 137] width 6 height 6
radio input "true"
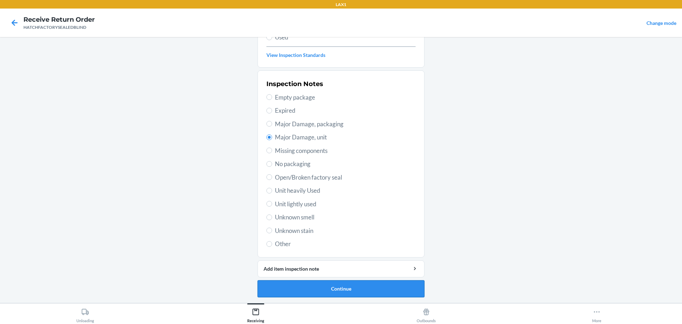
click at [385, 288] on button "Continue" at bounding box center [341, 288] width 167 height 17
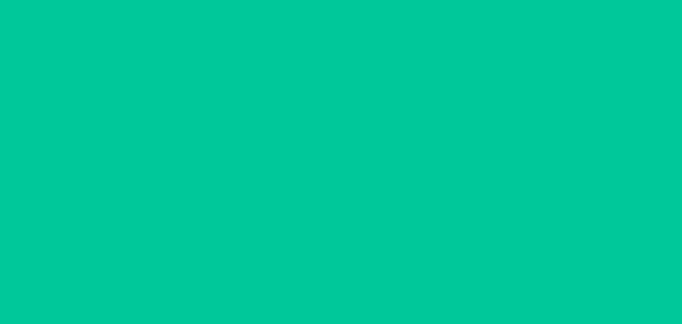
scroll to position [46, 0]
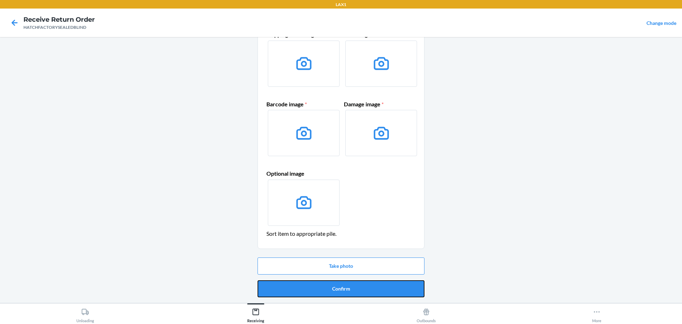
click at [385, 288] on button "Confirm" at bounding box center [341, 288] width 167 height 17
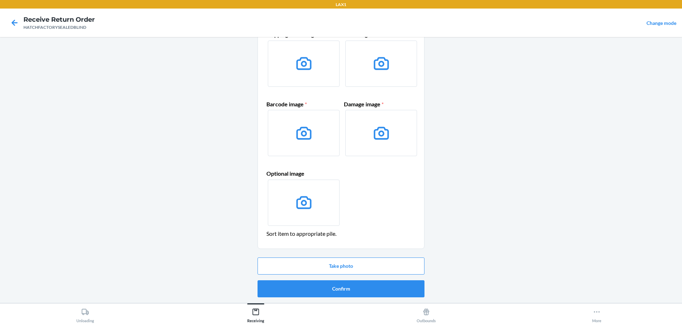
scroll to position [0, 0]
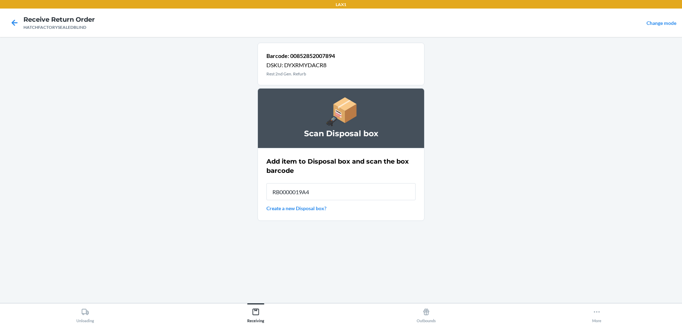
type input "RB0000019A4"
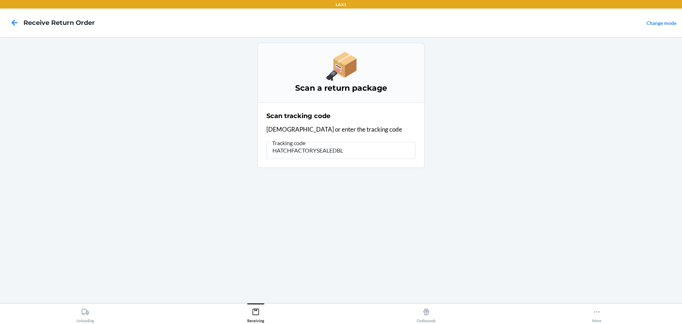
type input "HATCHFACTORYSEALEDBLI"
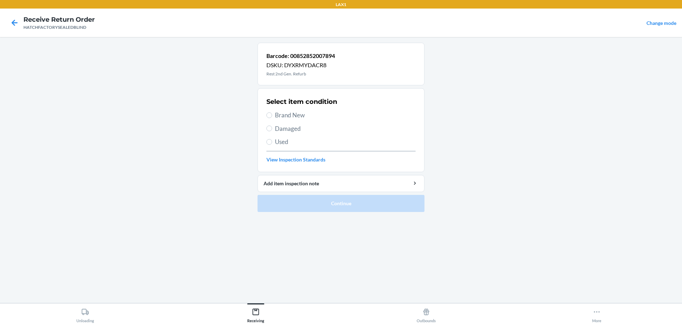
click at [275, 131] on label "Damaged" at bounding box center [341, 128] width 149 height 9
click at [272, 131] on input "Damaged" at bounding box center [270, 128] width 6 height 6
radio input "true"
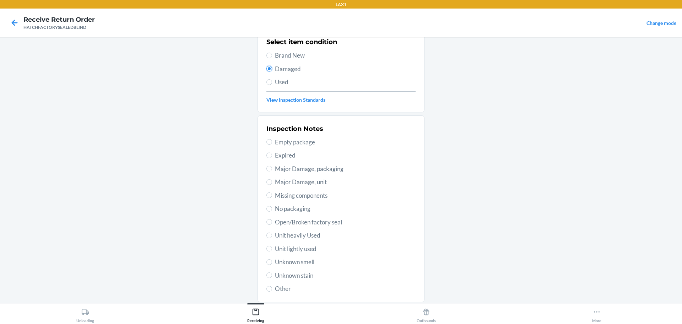
scroll to position [104, 0]
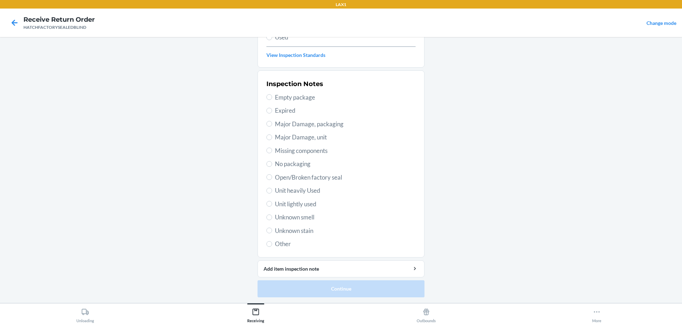
click at [313, 123] on span "Major Damage, packaging" at bounding box center [345, 123] width 141 height 9
click at [272, 123] on input "Major Damage, packaging" at bounding box center [270, 124] width 6 height 6
radio input "true"
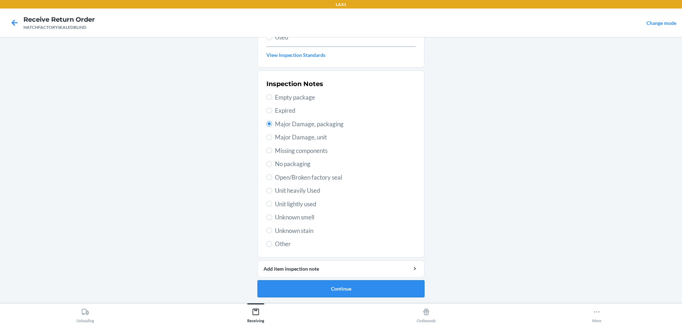
click at [314, 289] on button "Continue" at bounding box center [341, 288] width 167 height 17
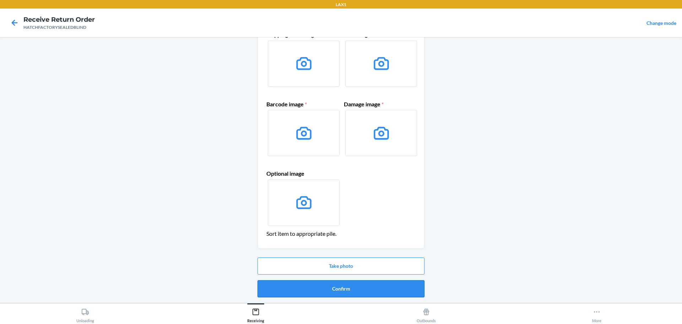
click at [314, 293] on button "Confirm" at bounding box center [341, 288] width 167 height 17
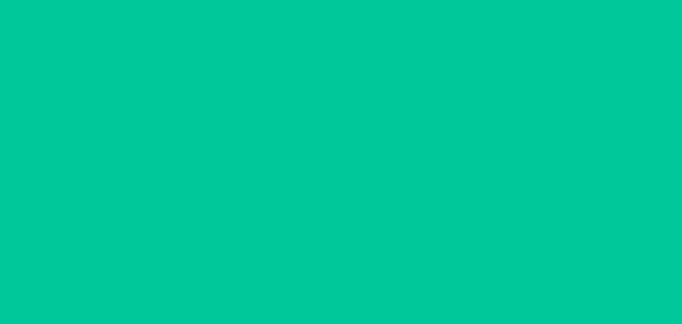
scroll to position [0, 0]
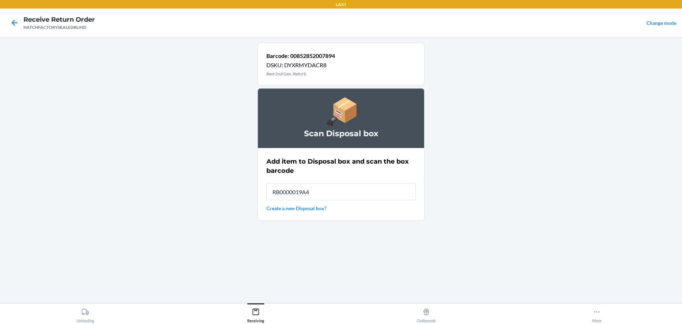
type input "RB0000019A4"
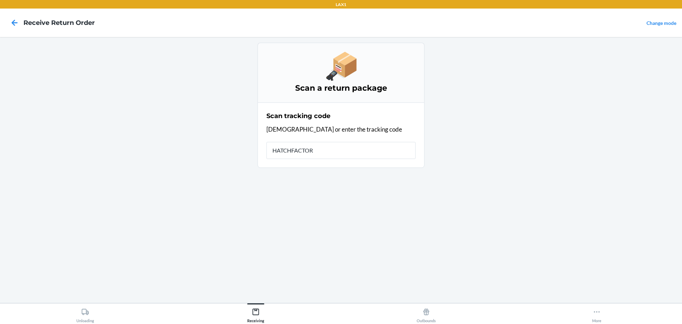
type input "HATCHFACTORY"
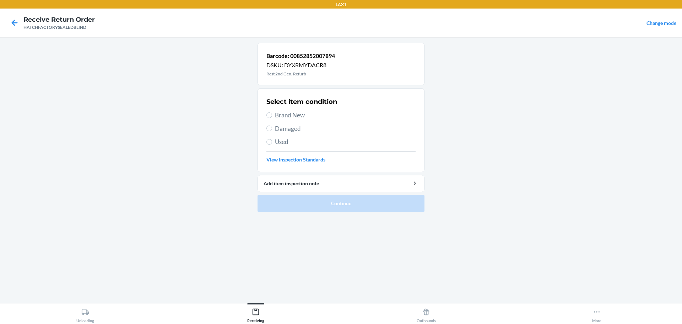
click at [284, 125] on span "Damaged" at bounding box center [345, 128] width 141 height 9
click at [272, 125] on input "Damaged" at bounding box center [270, 128] width 6 height 6
radio input "true"
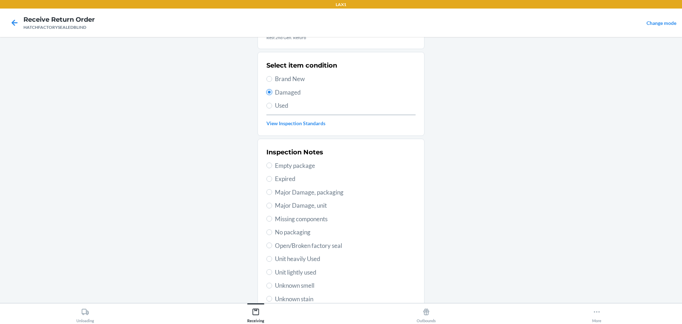
scroll to position [71, 0]
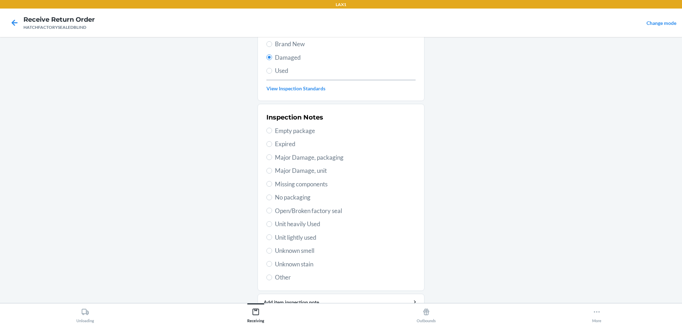
click at [308, 171] on span "Major Damage, unit" at bounding box center [345, 170] width 141 height 9
click at [272, 171] on input "Major Damage, unit" at bounding box center [270, 171] width 6 height 6
radio input "true"
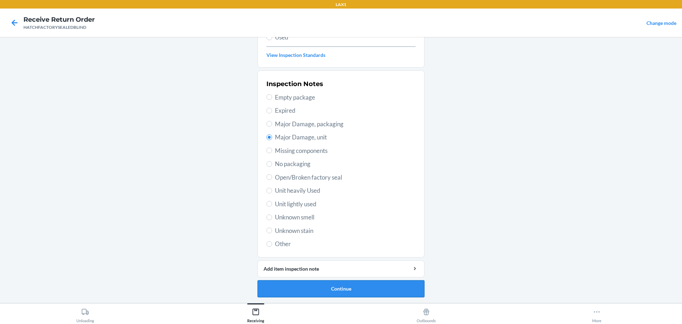
click at [339, 295] on button "Continue" at bounding box center [341, 288] width 167 height 17
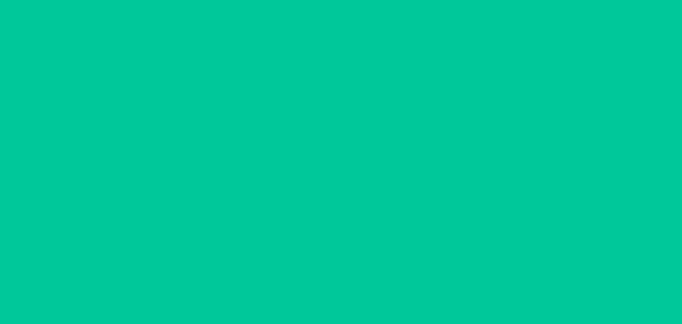
scroll to position [46, 0]
click at [339, 295] on button "Confirm" at bounding box center [341, 288] width 167 height 17
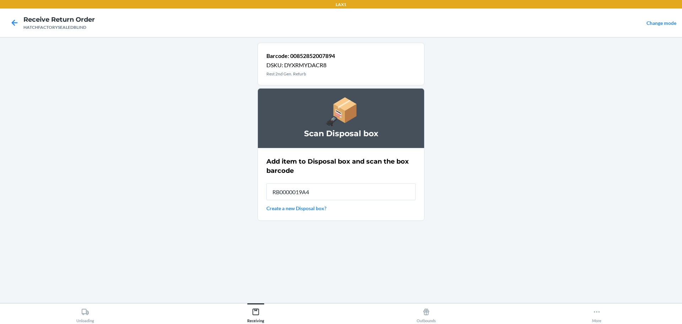
type input "RB0000019A4"
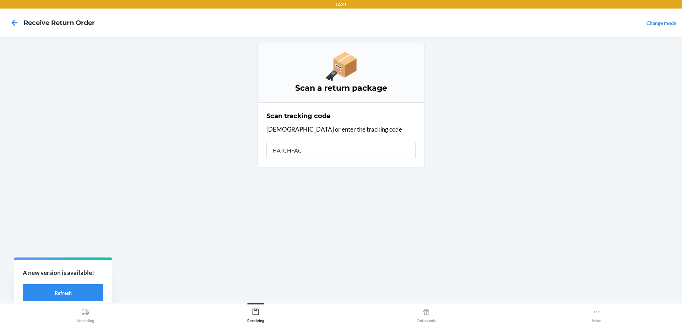
type input "HATCHFACT"
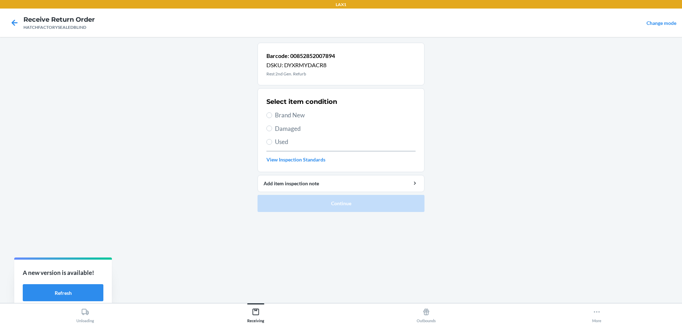
click at [266, 129] on section "Select item condition Brand New Damaged Used View Inspection Standards" at bounding box center [341, 130] width 167 height 84
click at [281, 128] on span "Damaged" at bounding box center [345, 128] width 141 height 9
click at [272, 128] on input "Damaged" at bounding box center [270, 128] width 6 height 6
radio input "true"
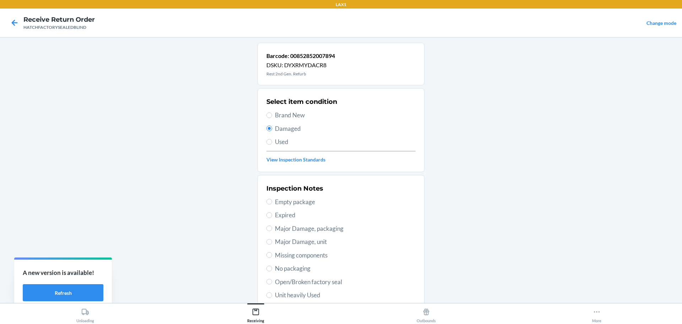
click at [311, 237] on span "Major Damage, unit" at bounding box center [345, 241] width 141 height 9
click at [272, 239] on input "Major Damage, unit" at bounding box center [270, 242] width 6 height 6
radio input "true"
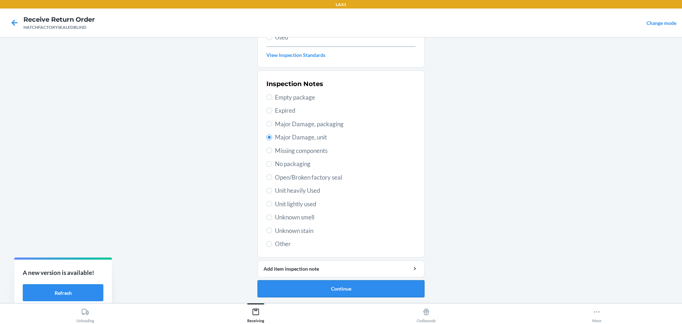
click at [330, 286] on button "Continue" at bounding box center [341, 288] width 167 height 17
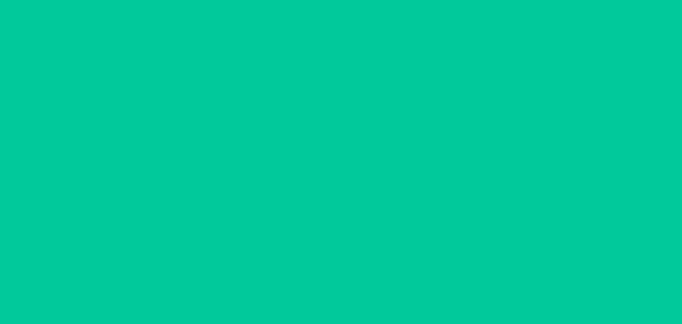
scroll to position [46, 0]
click at [330, 286] on button "Confirm" at bounding box center [341, 288] width 167 height 17
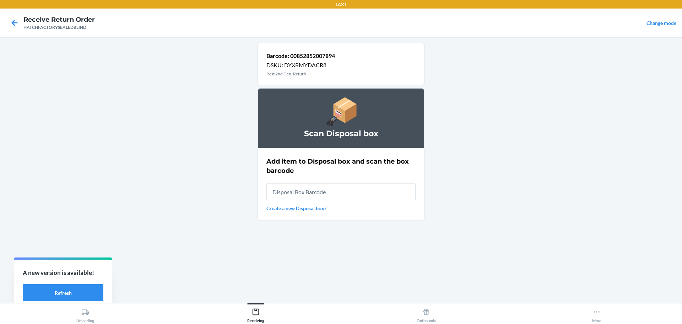
scroll to position [0, 0]
type input "RB0000019A4"
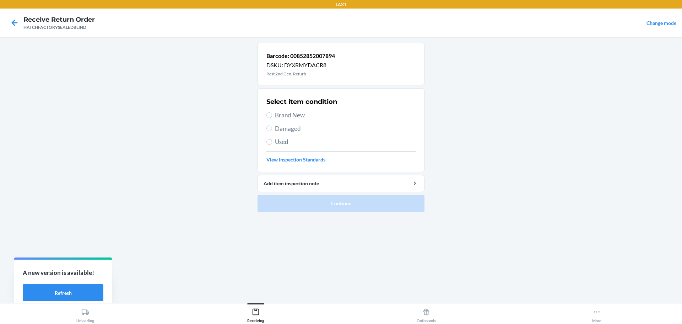
click at [274, 128] on label "Damaged" at bounding box center [341, 128] width 149 height 9
click at [272, 128] on input "Damaged" at bounding box center [270, 128] width 6 height 6
radio input "true"
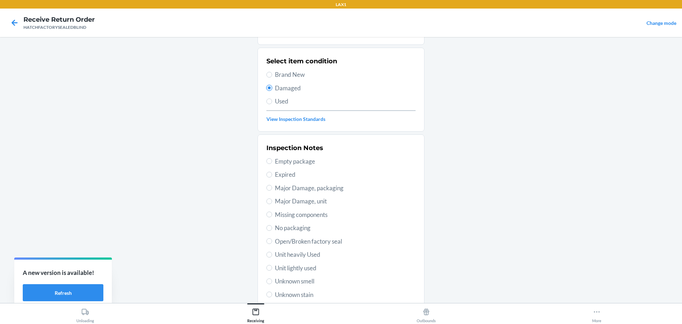
scroll to position [104, 0]
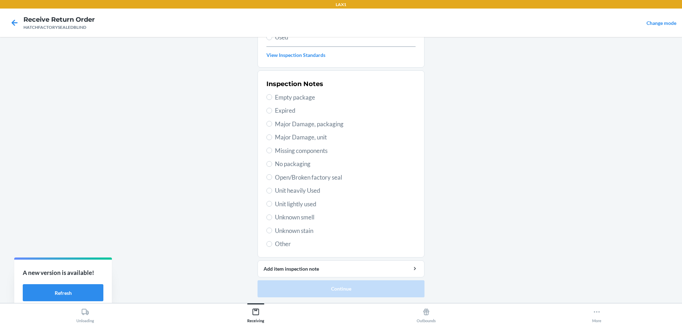
click at [305, 135] on span "Major Damage, unit" at bounding box center [345, 137] width 141 height 9
click at [272, 135] on input "Major Damage, unit" at bounding box center [270, 137] width 6 height 6
radio input "true"
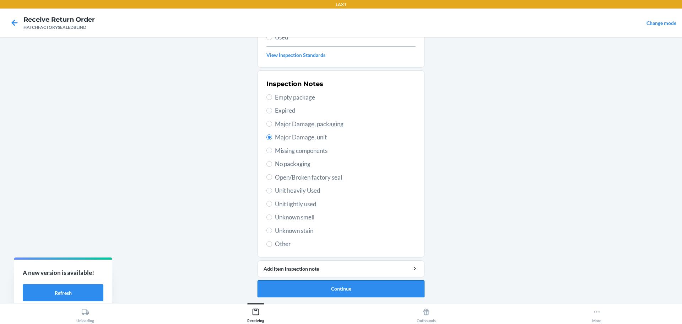
click at [405, 287] on button "Continue" at bounding box center [341, 288] width 167 height 17
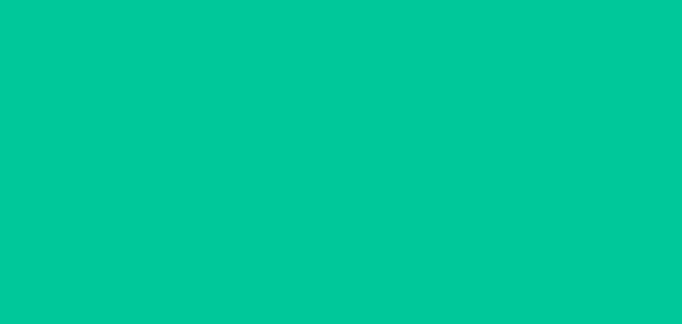
scroll to position [46, 0]
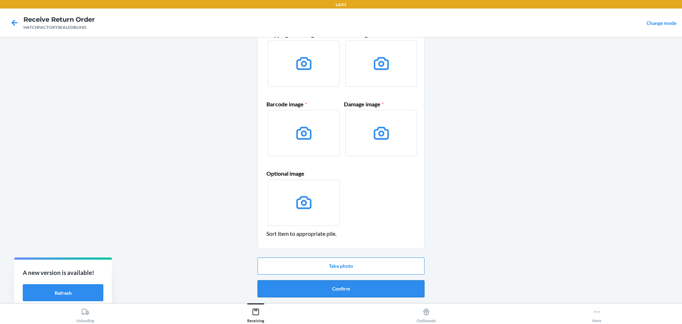
click at [399, 289] on button "Confirm" at bounding box center [341, 288] width 167 height 17
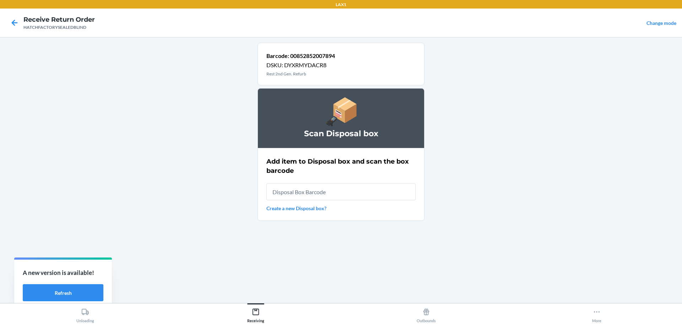
click at [375, 192] on input "text" at bounding box center [341, 191] width 149 height 17
type input "RB0000019A4"
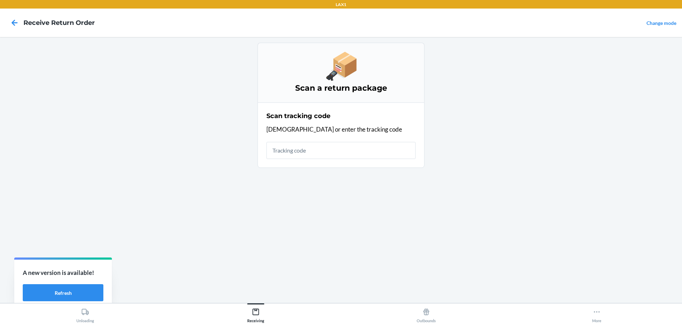
click at [324, 154] on input "text" at bounding box center [341, 150] width 149 height 17
click at [383, 146] on input "text" at bounding box center [341, 150] width 149 height 17
type input "HATCHFACTORYSEAL"
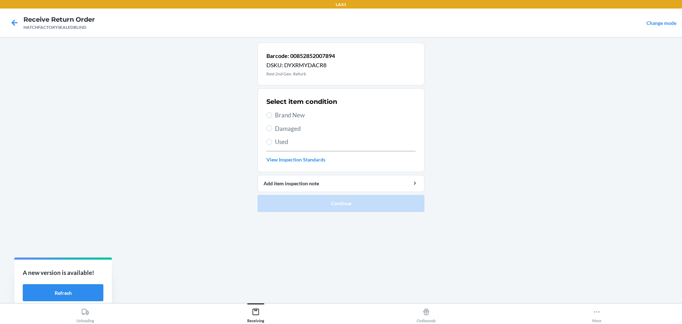
click at [275, 131] on label "Damaged" at bounding box center [341, 128] width 149 height 9
click at [272, 131] on input "Damaged" at bounding box center [270, 128] width 6 height 6
radio input "true"
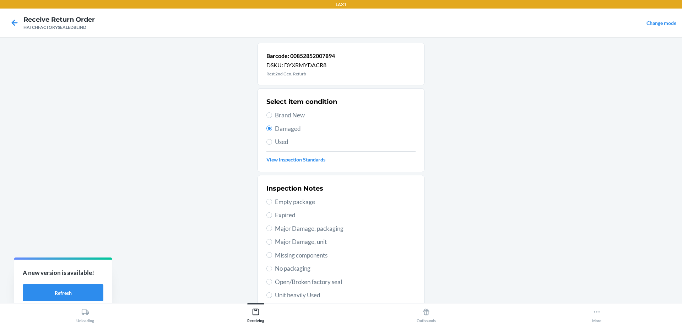
click at [309, 232] on span "Major Damage, packaging" at bounding box center [345, 228] width 141 height 9
click at [272, 231] on input "Major Damage, packaging" at bounding box center [270, 228] width 6 height 6
radio input "true"
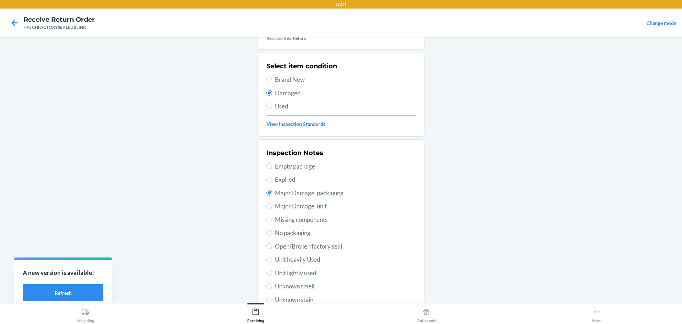
click at [311, 209] on span "Major Damage, unit" at bounding box center [345, 205] width 141 height 9
click at [272, 209] on input "Major Damage, unit" at bounding box center [270, 206] width 6 height 6
radio input "true"
radio input "false"
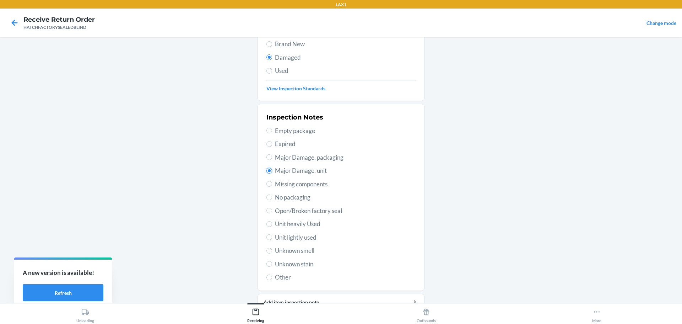
scroll to position [104, 0]
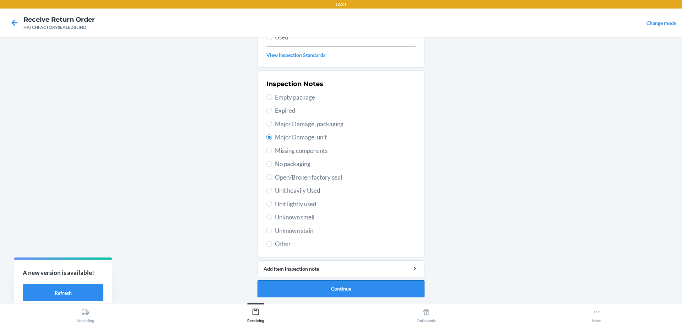
click at [338, 293] on button "Continue" at bounding box center [341, 288] width 167 height 17
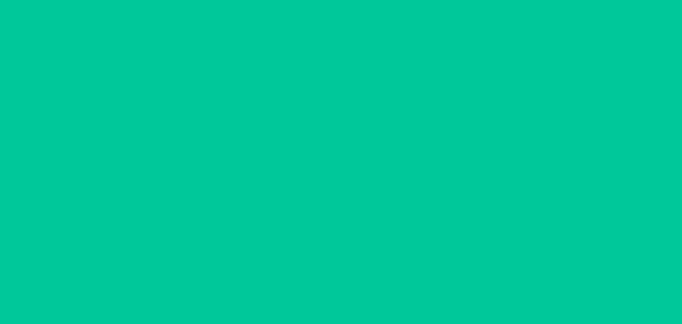
scroll to position [46, 0]
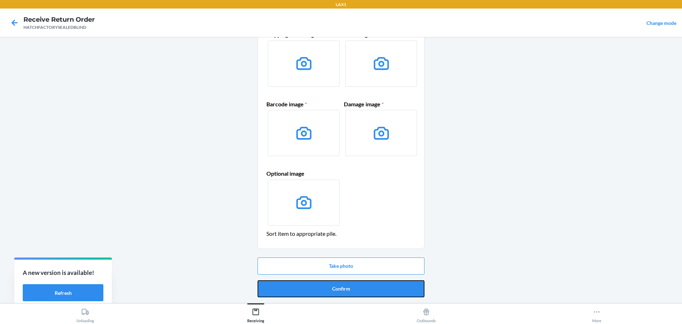
click at [333, 284] on button "Confirm" at bounding box center [341, 288] width 167 height 17
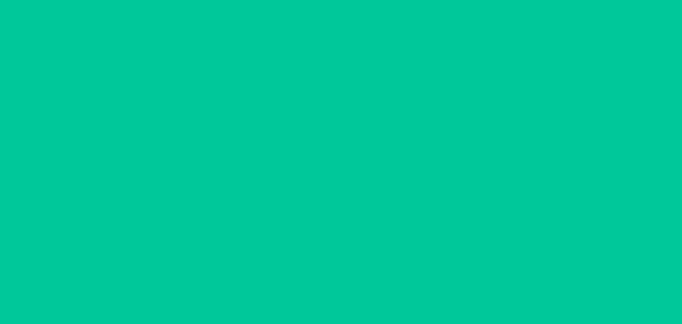
scroll to position [0, 0]
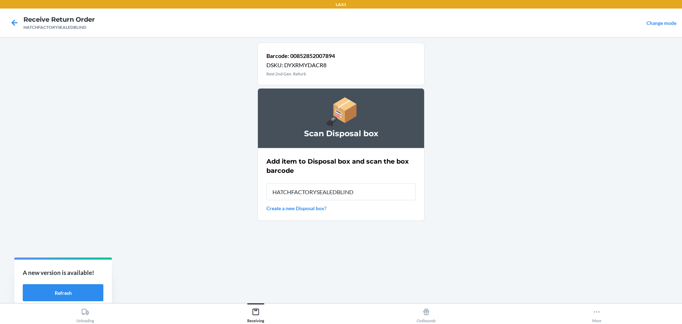
type input "HATCHFACTORYSEALEDBLIND"
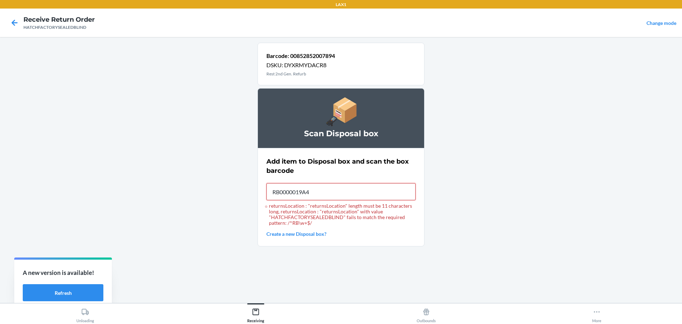
type input "RB0000019A4"
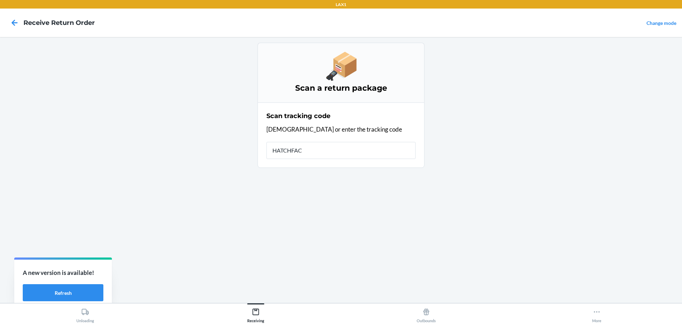
type input "HATCHFACT"
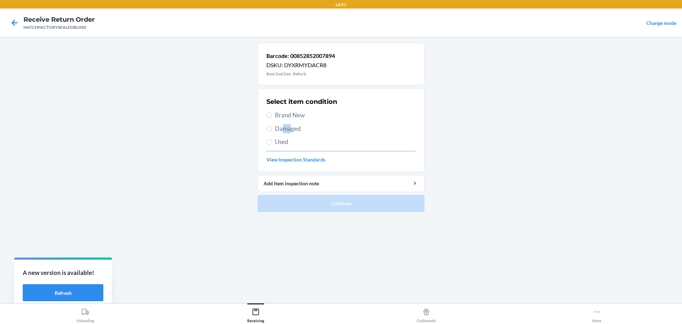
drag, startPoint x: 283, startPoint y: 126, endPoint x: 291, endPoint y: 124, distance: 8.4
click at [291, 124] on span "Damaged" at bounding box center [345, 128] width 141 height 9
click at [291, 130] on span "Damaged" at bounding box center [345, 128] width 141 height 9
click at [272, 130] on input "Damaged" at bounding box center [270, 128] width 6 height 6
radio input "true"
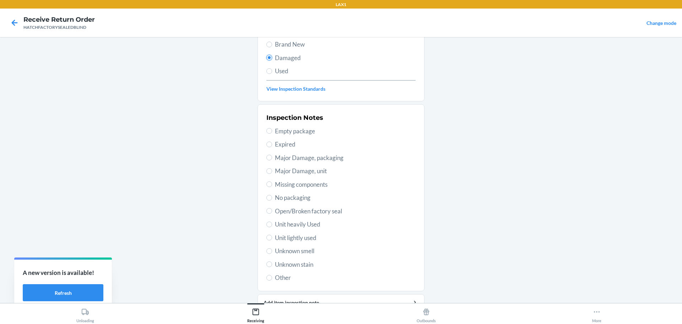
scroll to position [71, 0]
click at [307, 170] on span "Major Damage, unit" at bounding box center [345, 170] width 141 height 9
click at [272, 170] on input "Major Damage, unit" at bounding box center [270, 171] width 6 height 6
radio input "true"
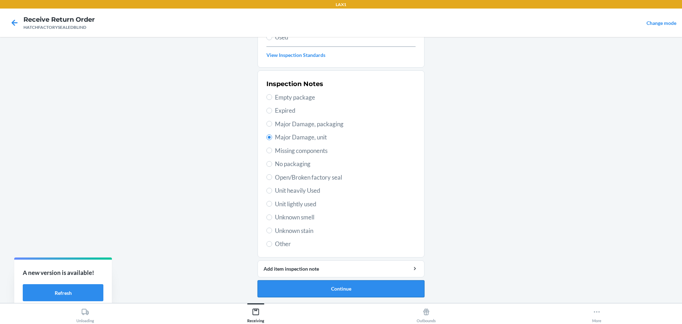
click at [338, 293] on button "Continue" at bounding box center [341, 288] width 167 height 17
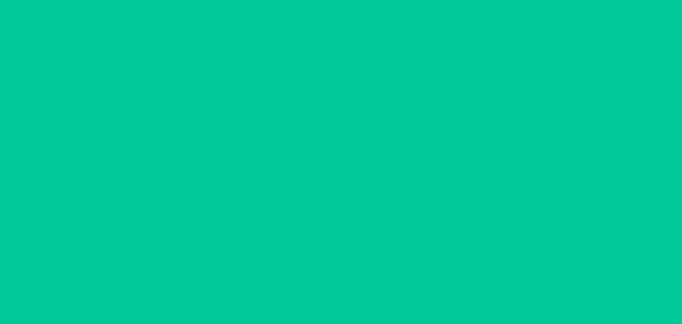
scroll to position [46, 0]
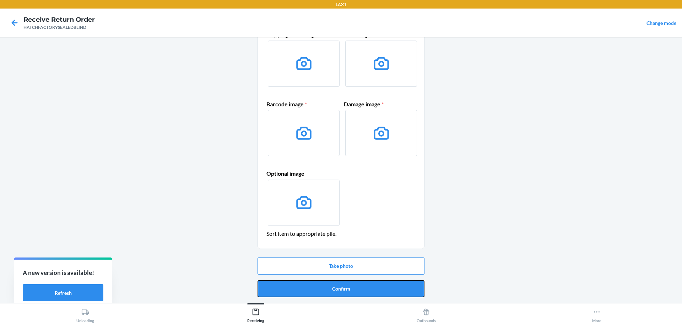
click at [338, 293] on button "Confirm" at bounding box center [341, 288] width 167 height 17
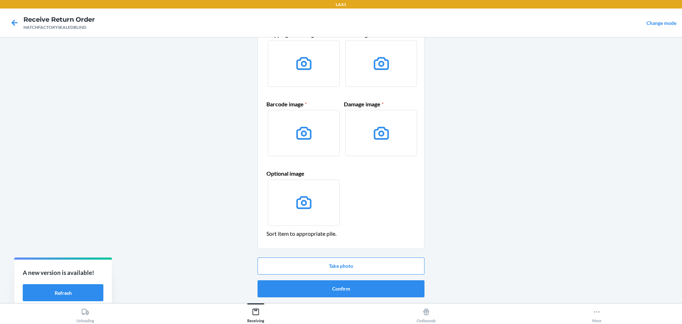
scroll to position [0, 0]
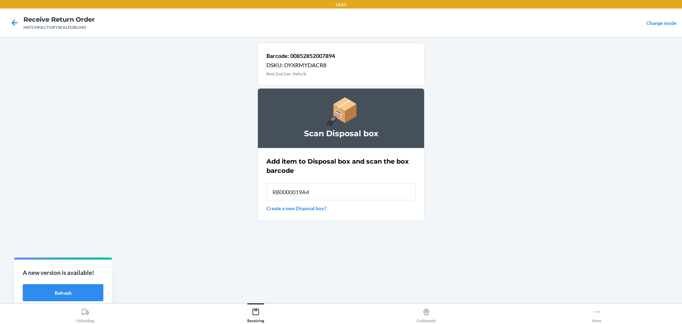
type input "RB0000019A4"
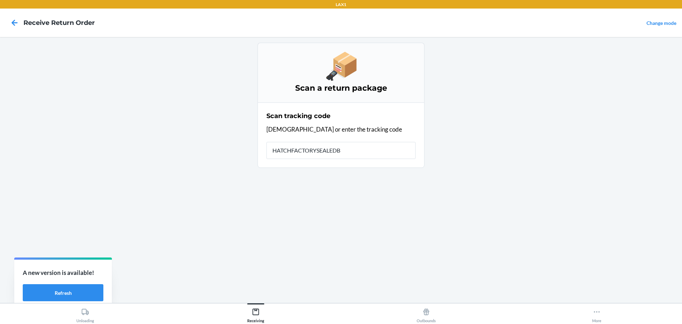
type input "HATCHFACTORYSEALEDBL"
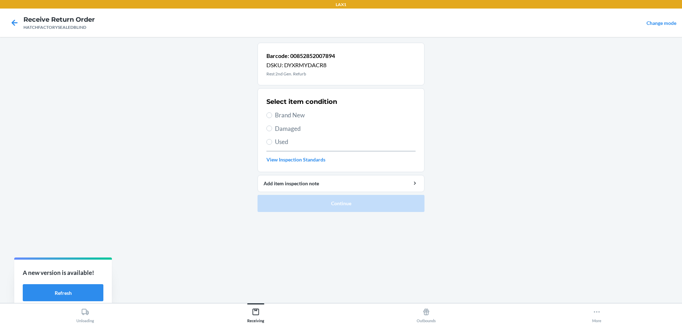
click at [276, 131] on span "Damaged" at bounding box center [345, 128] width 141 height 9
click at [272, 131] on input "Damaged" at bounding box center [270, 128] width 6 height 6
radio input "true"
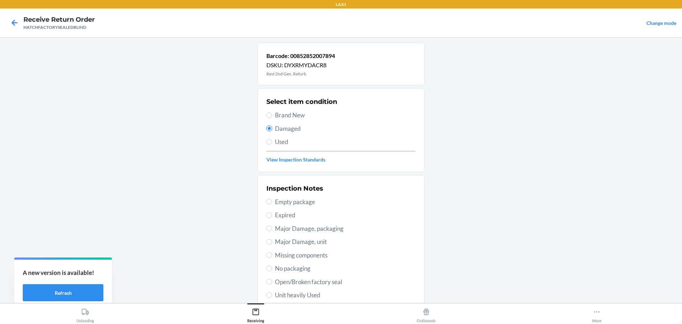
scroll to position [104, 0]
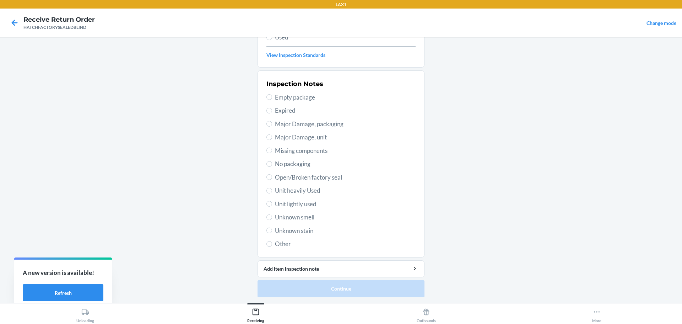
click at [310, 138] on span "Major Damage, unit" at bounding box center [345, 137] width 141 height 9
click at [272, 138] on input "Major Damage, unit" at bounding box center [270, 137] width 6 height 6
radio input "true"
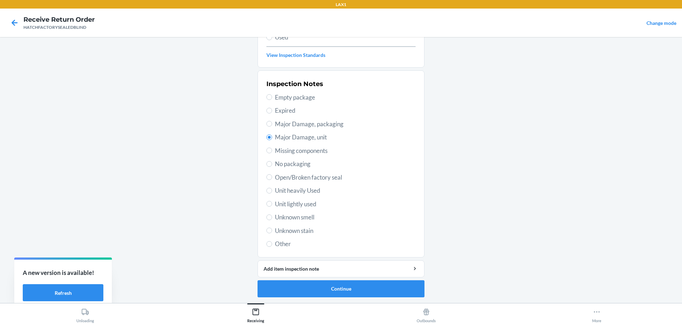
click at [369, 298] on ol "Barcode: 00852852007894 DSKU: DYXRMYDACR8 Rest 2nd Gen. Refurb Select item cond…" at bounding box center [341, 120] width 167 height 365
click at [370, 295] on button "Continue" at bounding box center [341, 288] width 167 height 17
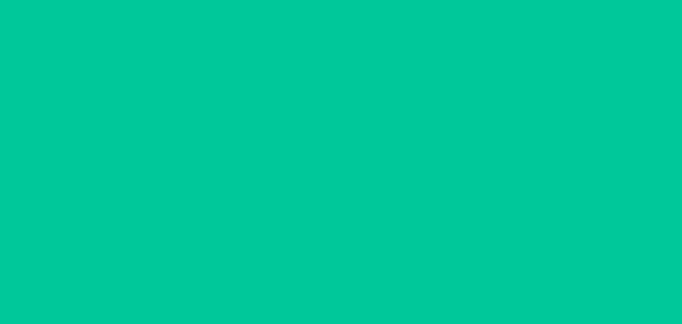
scroll to position [46, 0]
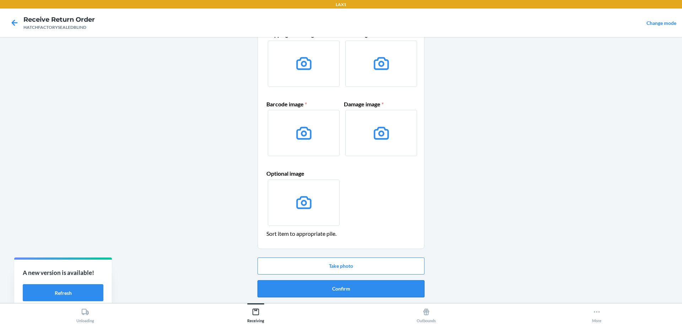
click at [370, 290] on button "Confirm" at bounding box center [341, 288] width 167 height 17
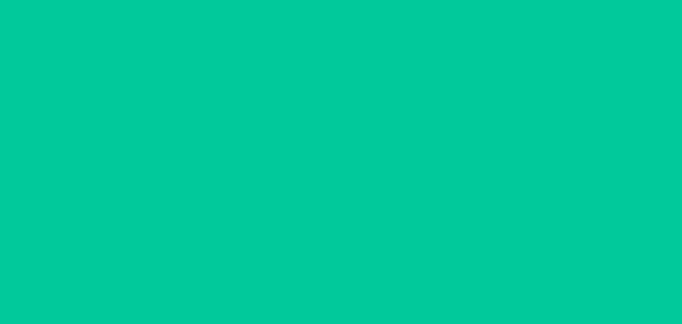
scroll to position [0, 0]
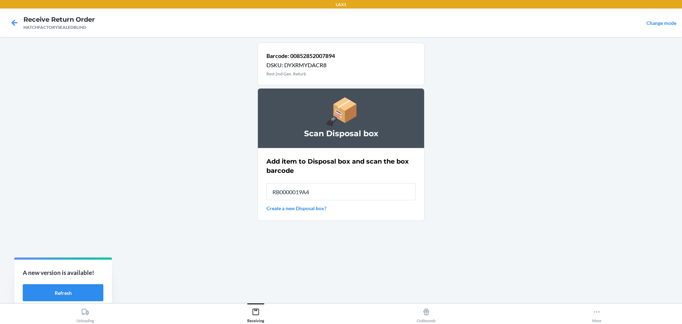
type input "RB0000019A4"
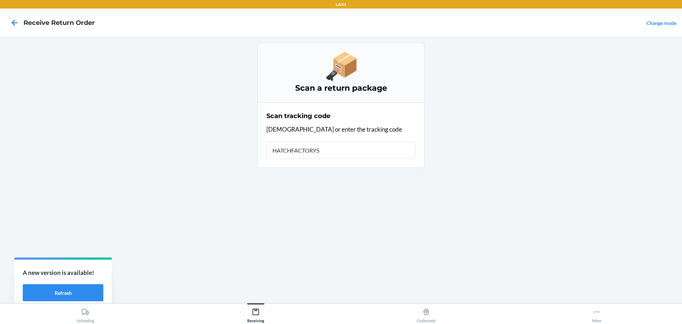
type input "HATCHFACTORYSE"
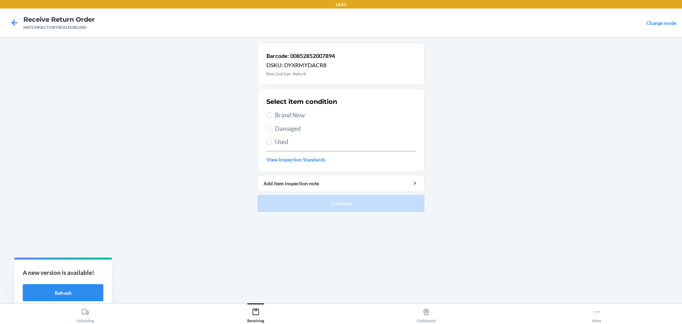
click at [283, 112] on span "Brand New" at bounding box center [345, 115] width 141 height 9
click at [272, 112] on input "Brand New" at bounding box center [270, 115] width 6 height 6
radio input "true"
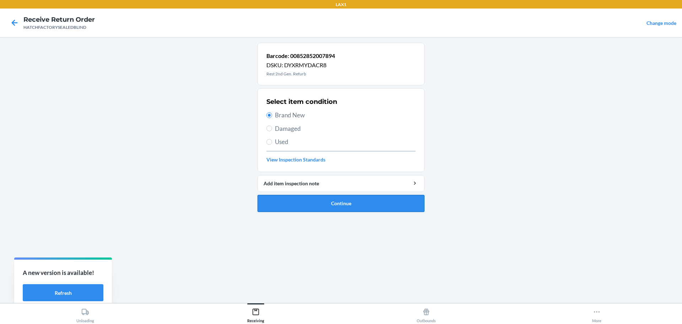
click at [330, 204] on button "Continue" at bounding box center [341, 203] width 167 height 17
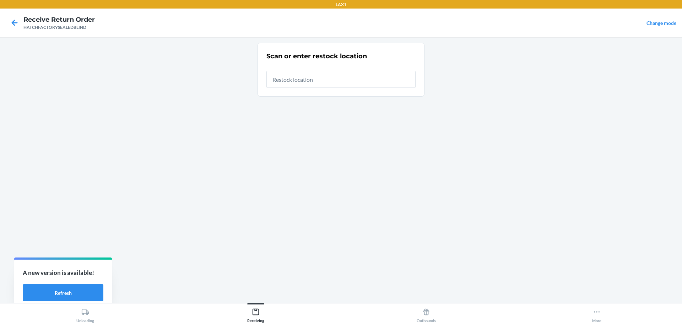
click at [296, 83] on input "text" at bounding box center [341, 79] width 149 height 17
type input "RTCART014"
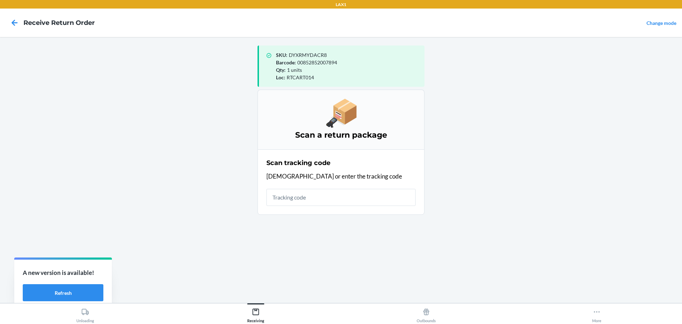
click at [287, 203] on input "text" at bounding box center [341, 197] width 149 height 17
type input "HATCHFACTORYSEALEDBLIN"
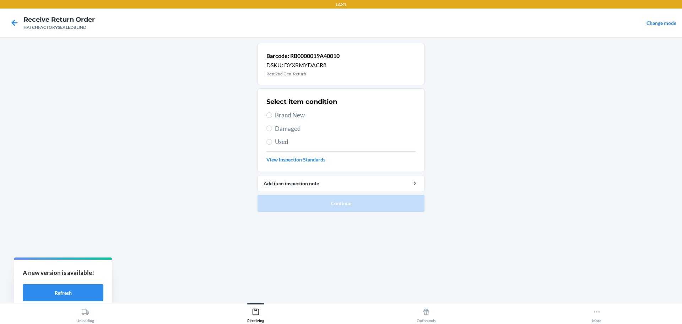
click at [297, 125] on span "Damaged" at bounding box center [345, 128] width 141 height 9
click at [272, 125] on input "Damaged" at bounding box center [270, 128] width 6 height 6
radio input "true"
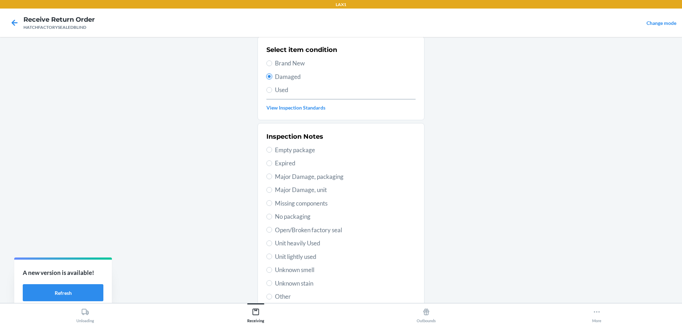
scroll to position [104, 0]
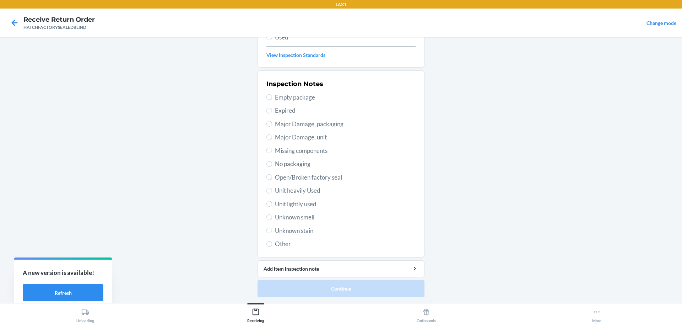
click at [311, 140] on span "Major Damage, unit" at bounding box center [345, 137] width 141 height 9
click at [272, 140] on input "Major Damage, unit" at bounding box center [270, 137] width 6 height 6
radio input "true"
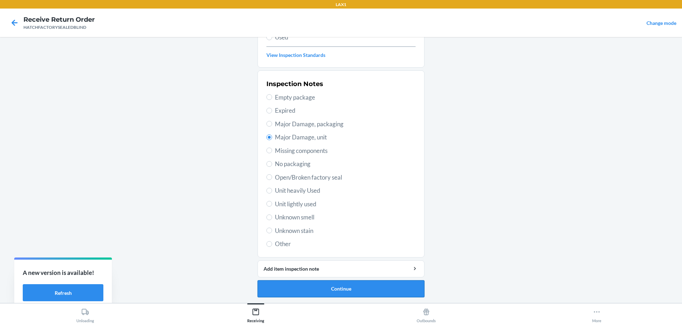
click at [360, 286] on button "Continue" at bounding box center [341, 288] width 167 height 17
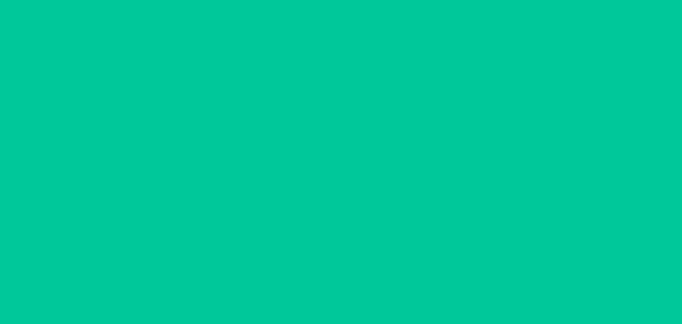
scroll to position [46, 0]
click at [360, 286] on button "Confirm" at bounding box center [341, 288] width 167 height 17
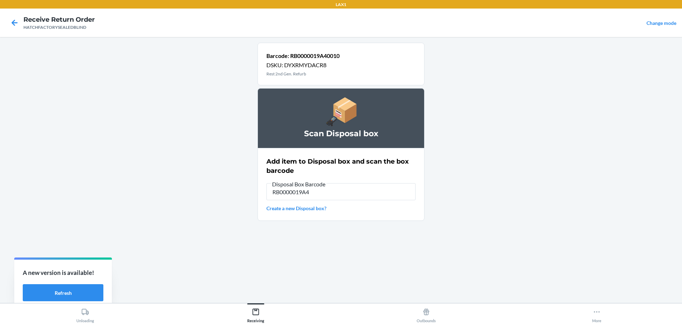
type input "RB0000019A4"
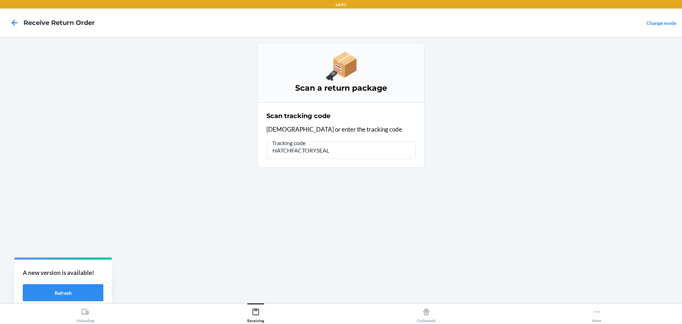
type input "HATCHFACTORYSEALE"
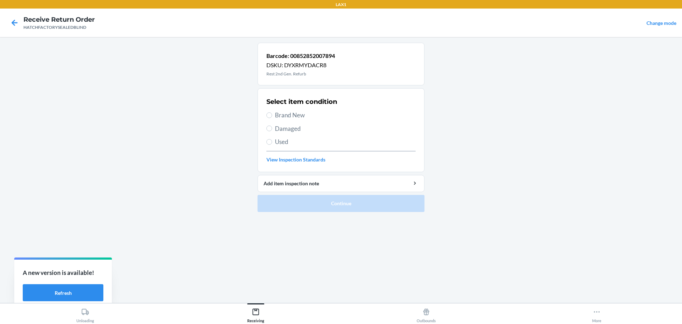
click at [271, 111] on label "Brand New" at bounding box center [341, 115] width 149 height 9
click at [271, 112] on input "Brand New" at bounding box center [270, 115] width 6 height 6
radio input "true"
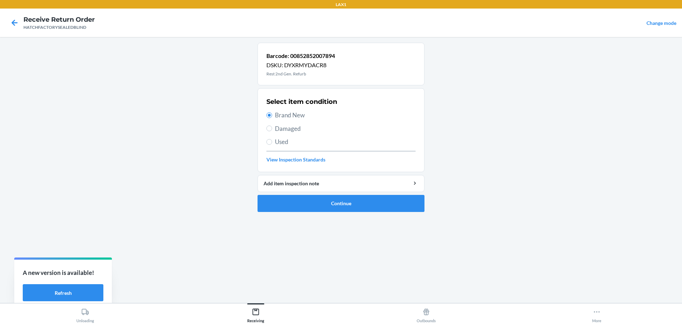
click at [292, 130] on span "Damaged" at bounding box center [345, 128] width 141 height 9
click at [272, 130] on input "Damaged" at bounding box center [270, 128] width 6 height 6
radio input "true"
radio input "false"
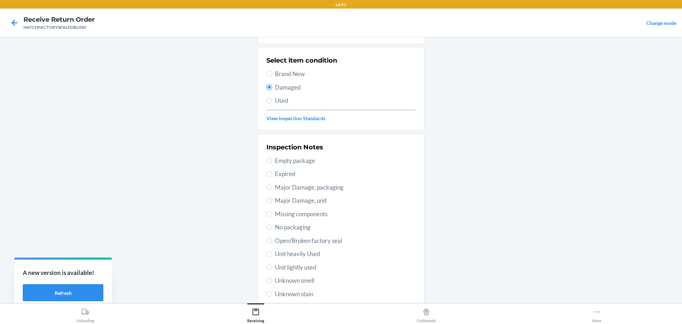
scroll to position [104, 0]
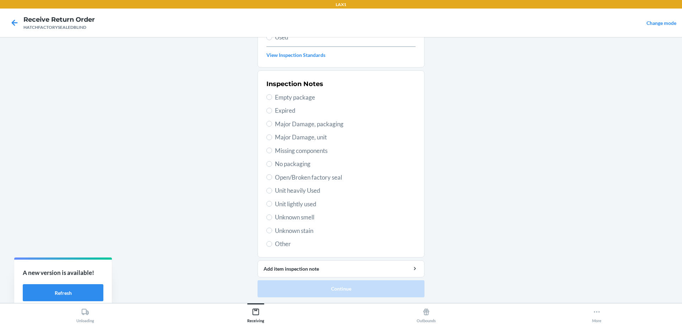
click at [291, 139] on span "Major Damage, unit" at bounding box center [345, 137] width 141 height 9
click at [272, 139] on input "Major Damage, unit" at bounding box center [270, 137] width 6 height 6
radio input "true"
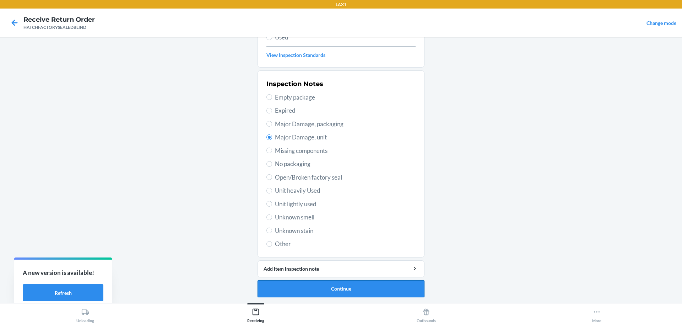
click at [316, 291] on button "Continue" at bounding box center [341, 288] width 167 height 17
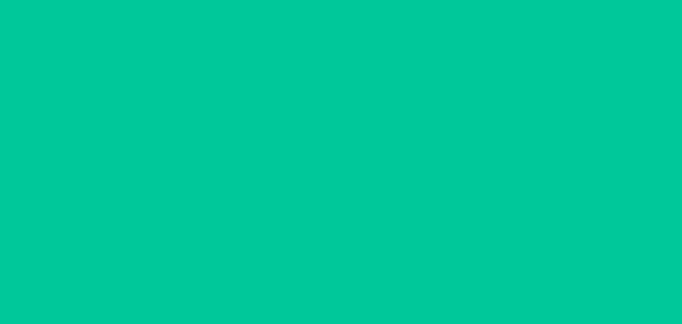
scroll to position [46, 0]
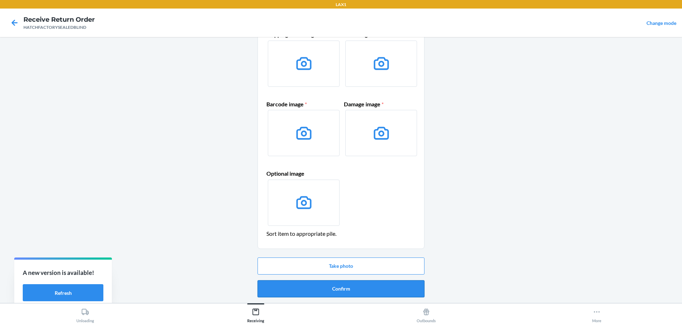
click at [308, 284] on button "Confirm" at bounding box center [341, 288] width 167 height 17
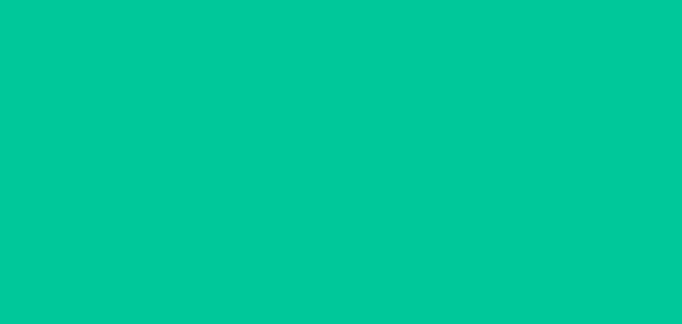
scroll to position [0, 0]
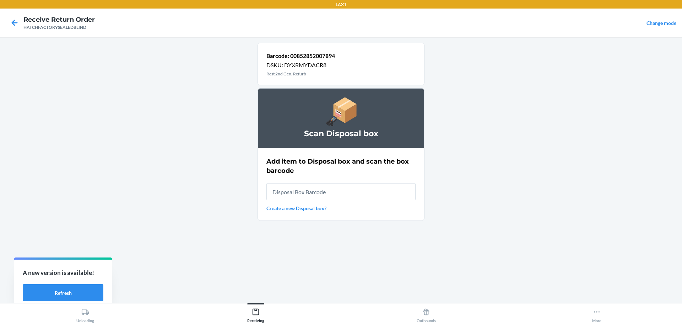
click at [302, 193] on input "text" at bounding box center [341, 191] width 149 height 17
type input "RB0000019A4"
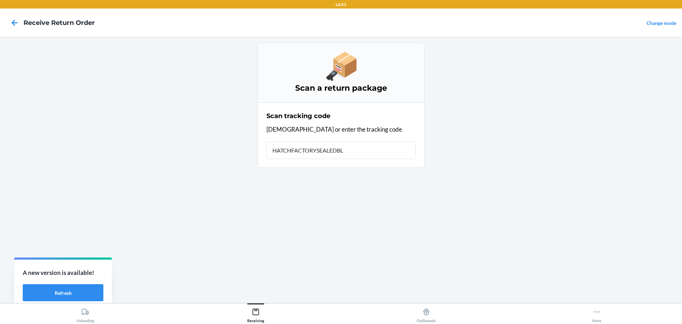
type input "HATCHFACTORYSEALEDBLI"
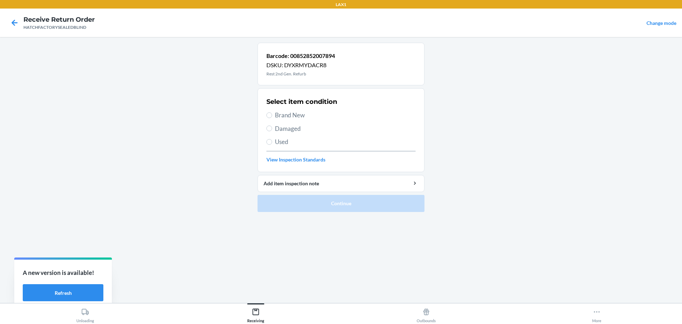
click at [290, 133] on div "Select item condition Brand New Damaged Used View Inspection Standards" at bounding box center [341, 130] width 149 height 70
click at [284, 125] on span "Damaged" at bounding box center [345, 128] width 141 height 9
click at [272, 125] on input "Damaged" at bounding box center [270, 128] width 6 height 6
radio input "true"
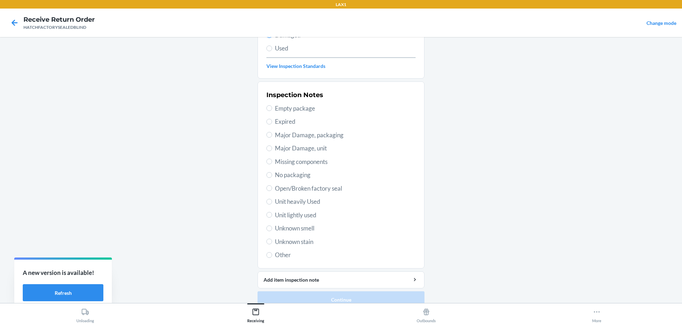
scroll to position [104, 0]
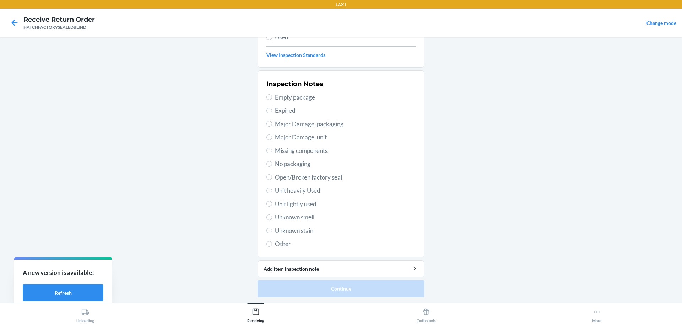
click at [302, 139] on span "Major Damage, unit" at bounding box center [345, 137] width 141 height 9
click at [272, 139] on input "Major Damage, unit" at bounding box center [270, 137] width 6 height 6
radio input "true"
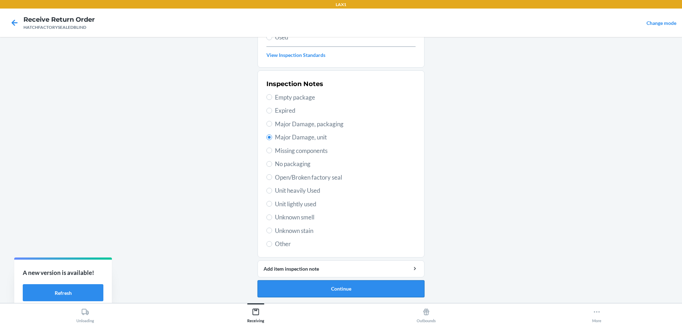
click at [318, 289] on button "Continue" at bounding box center [341, 288] width 167 height 17
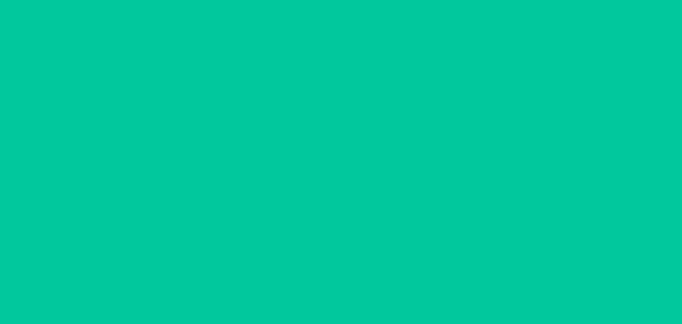
click at [318, 289] on button "Confirm" at bounding box center [341, 288] width 167 height 17
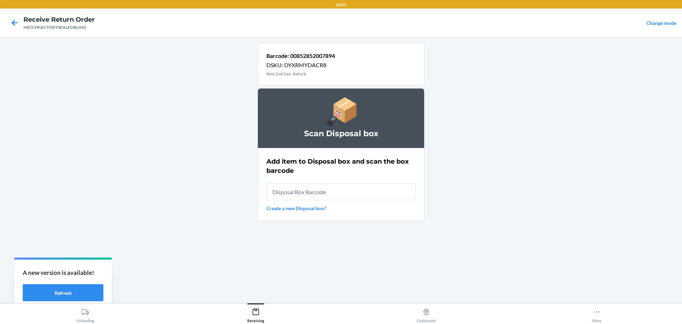
click at [323, 195] on input "text" at bounding box center [341, 191] width 149 height 17
type input "RB0000019A4"
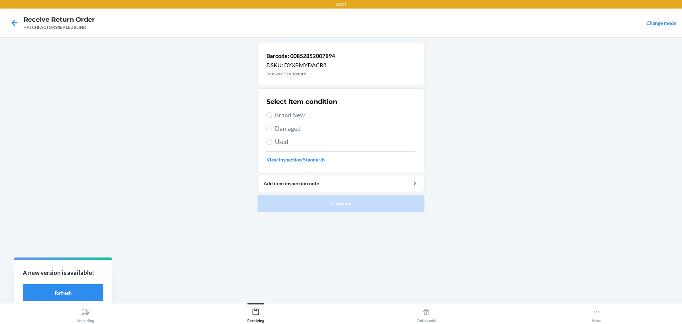
click at [297, 116] on span "Brand New" at bounding box center [345, 115] width 141 height 9
click at [272, 116] on input "Brand New" at bounding box center [270, 115] width 6 height 6
radio input "true"
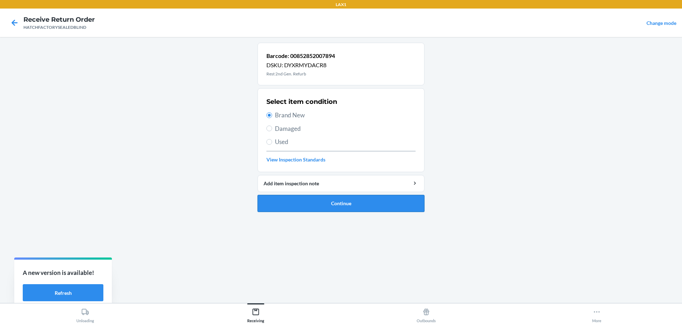
click at [310, 198] on button "Continue" at bounding box center [341, 203] width 167 height 17
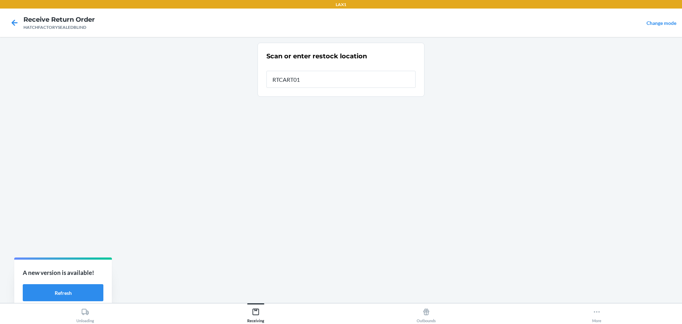
type input "RTCART014"
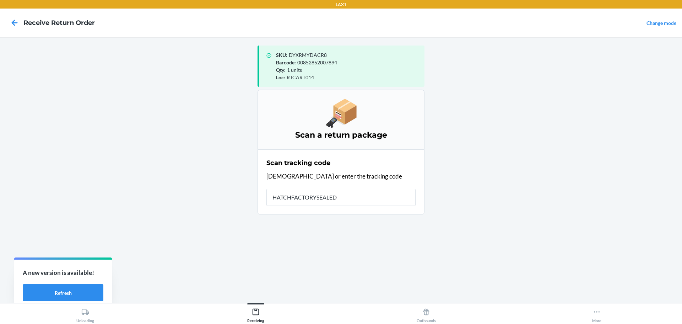
type input "HATCHFACTORYSEALEDB"
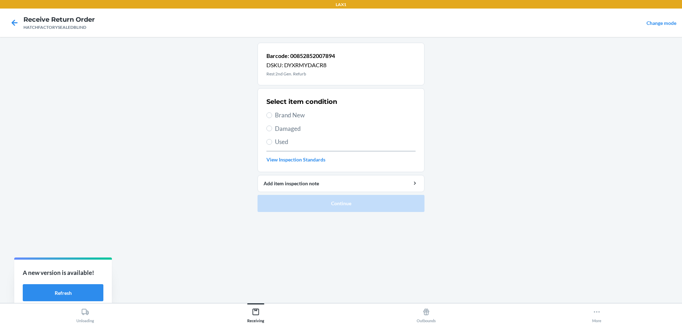
click at [265, 116] on section "Select item condition Brand New Damaged Used View Inspection Standards" at bounding box center [341, 130] width 167 height 84
click at [289, 118] on span "Brand New" at bounding box center [345, 115] width 141 height 9
click at [272, 118] on input "Brand New" at bounding box center [270, 115] width 6 height 6
radio input "true"
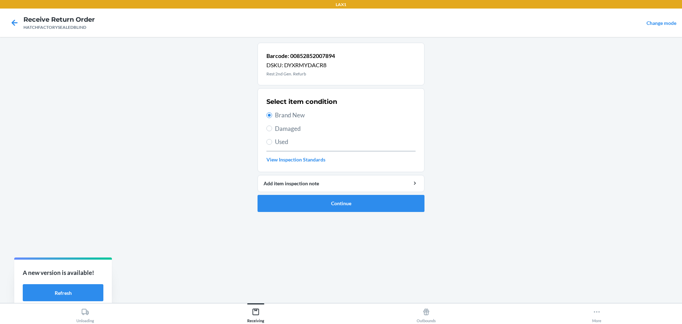
click at [278, 194] on li "Barcode: 00852852007894 DSKU: DYXRMYDACR8 Rest 2nd Gen. Refurb Select item cond…" at bounding box center [341, 127] width 167 height 169
click at [277, 206] on button "Continue" at bounding box center [341, 203] width 167 height 17
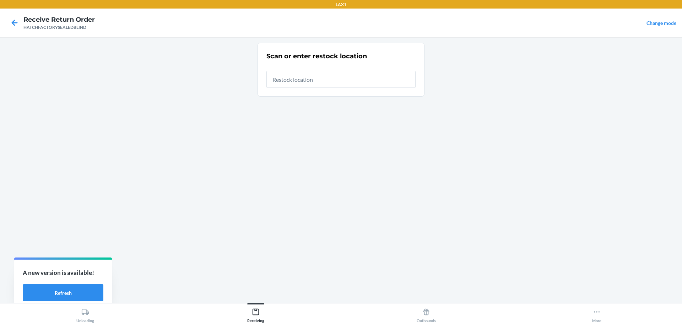
click at [287, 84] on input "text" at bounding box center [341, 79] width 149 height 17
type input "RTCART014"
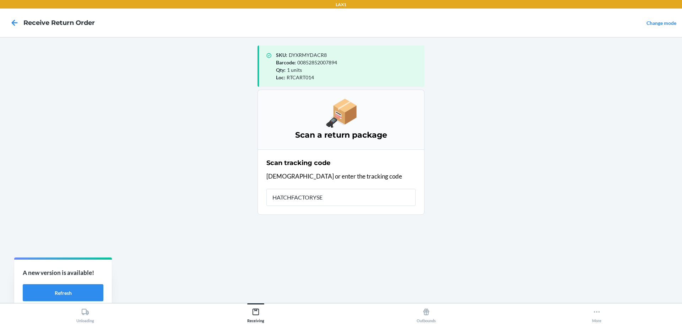
type input "HATCHFACTORYSEA"
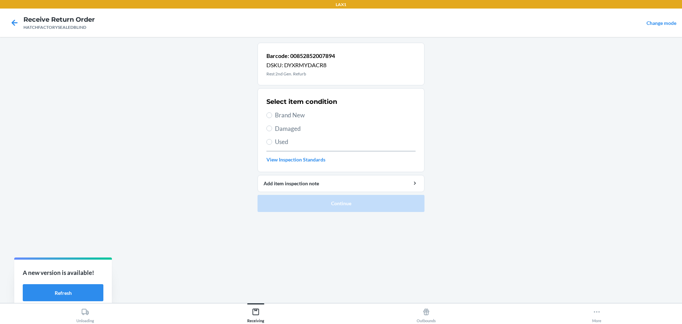
click at [291, 125] on span "Damaged" at bounding box center [345, 128] width 141 height 9
click at [272, 125] on input "Damaged" at bounding box center [270, 128] width 6 height 6
radio input "true"
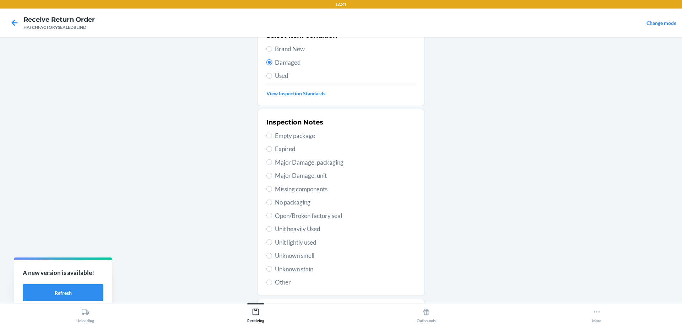
scroll to position [104, 0]
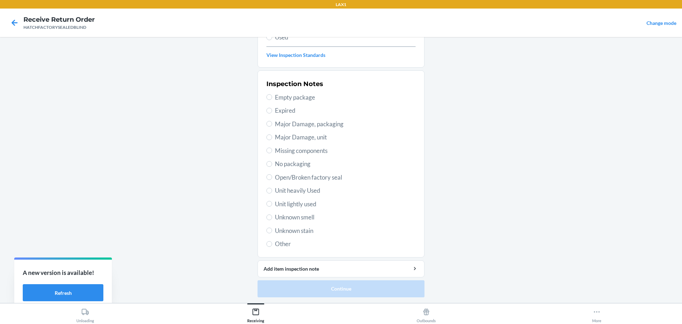
click at [306, 137] on span "Major Damage, unit" at bounding box center [345, 137] width 141 height 9
click at [272, 137] on input "Major Damage, unit" at bounding box center [270, 137] width 6 height 6
radio input "true"
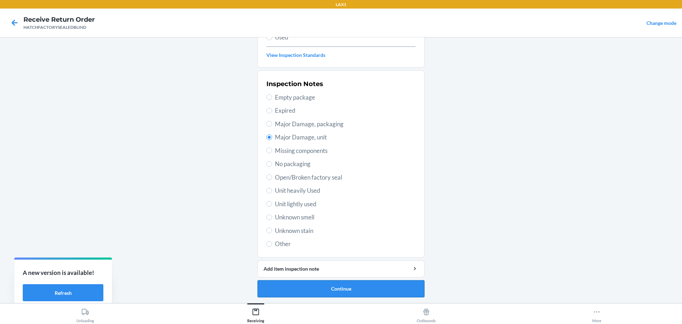
click at [354, 281] on button "Continue" at bounding box center [341, 288] width 167 height 17
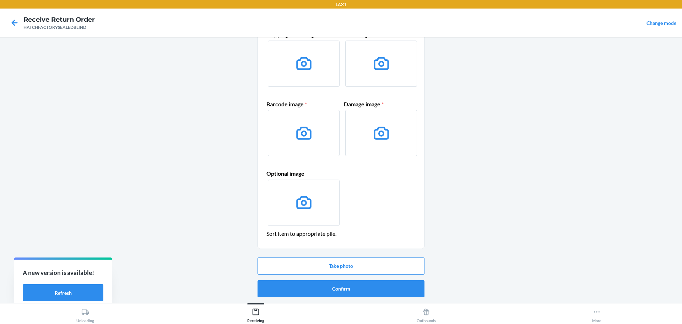
click at [354, 281] on button "Confirm" at bounding box center [341, 288] width 167 height 17
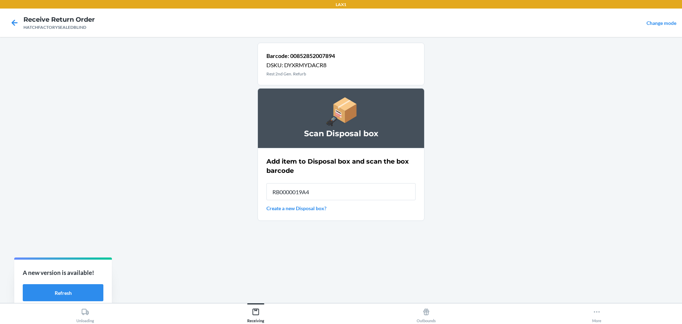
type input "RB0000019A4"
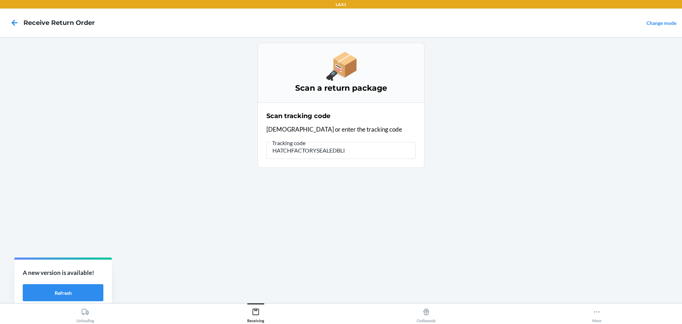
type input "HATCHFACTORYSEALEDBLIN"
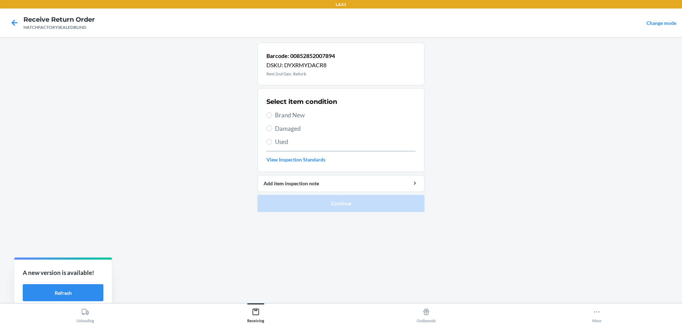
click at [303, 132] on span "Damaged" at bounding box center [345, 128] width 141 height 9
click at [272, 131] on input "Damaged" at bounding box center [270, 128] width 6 height 6
radio input "true"
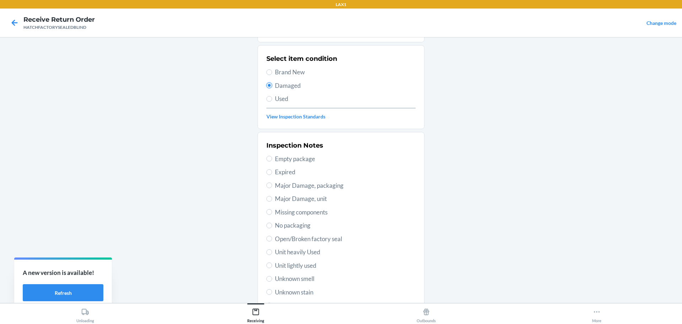
scroll to position [104, 0]
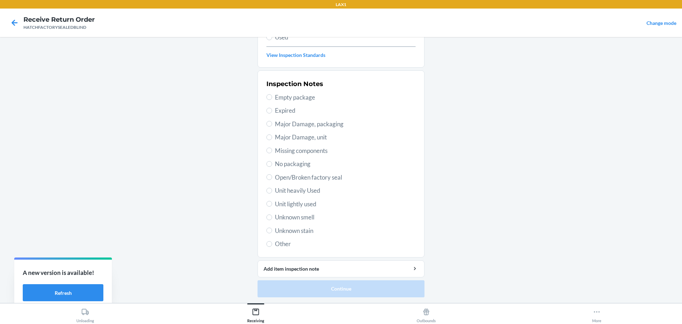
click at [308, 138] on span "Major Damage, unit" at bounding box center [345, 137] width 141 height 9
click at [272, 138] on input "Major Damage, unit" at bounding box center [270, 137] width 6 height 6
radio input "true"
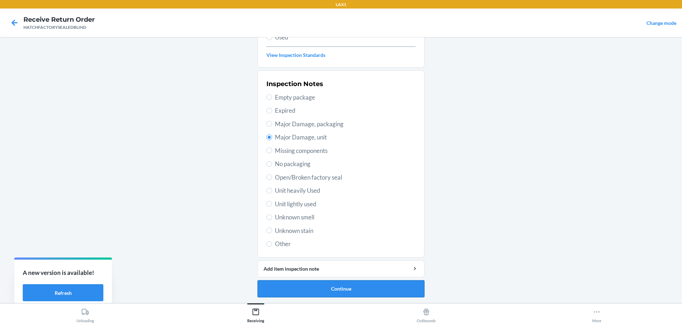
click at [339, 280] on button "Continue" at bounding box center [341, 288] width 167 height 17
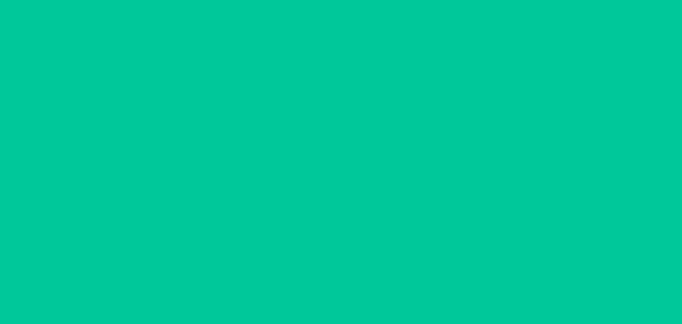
click at [339, 280] on button "Confirm" at bounding box center [341, 288] width 167 height 17
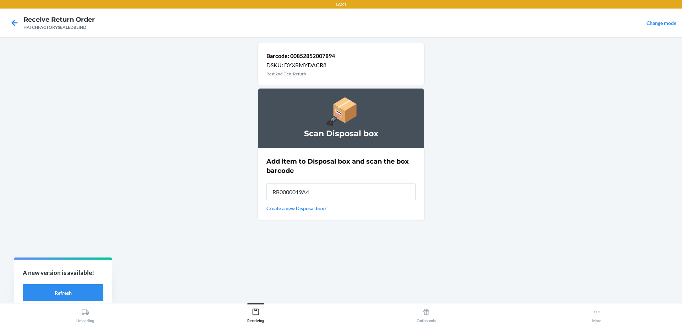
type input "RB0000019A4"
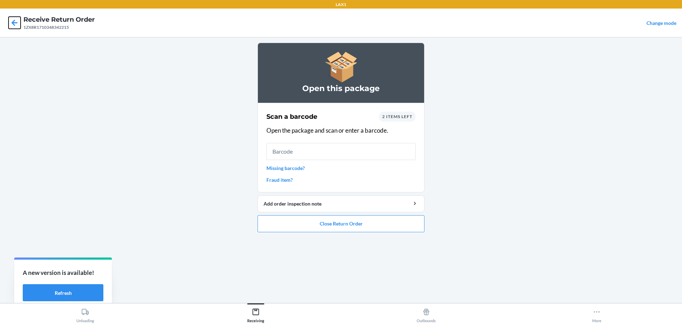
click at [18, 25] on icon at bounding box center [15, 23] width 12 height 12
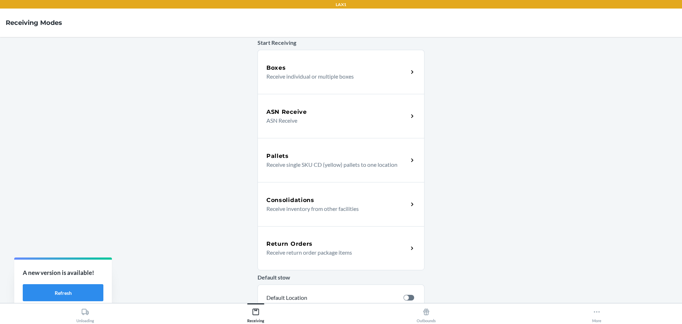
scroll to position [71, 0]
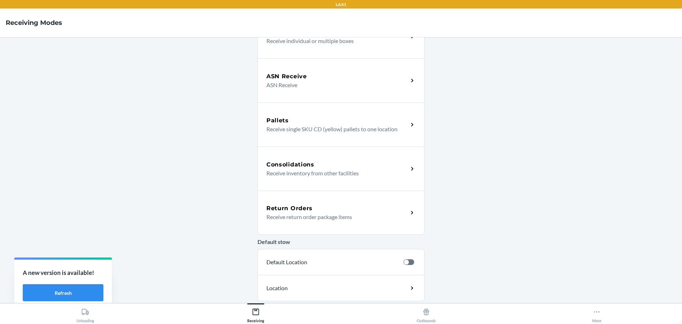
click at [379, 211] on div "Return Orders" at bounding box center [338, 208] width 142 height 9
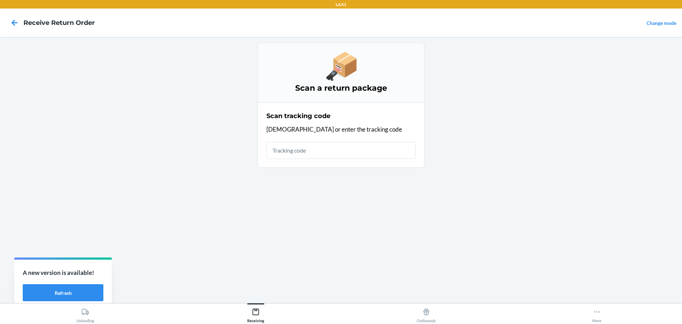
click at [332, 149] on input "text" at bounding box center [341, 150] width 149 height 17
type input "HATCHFACTORYSEALEDB"
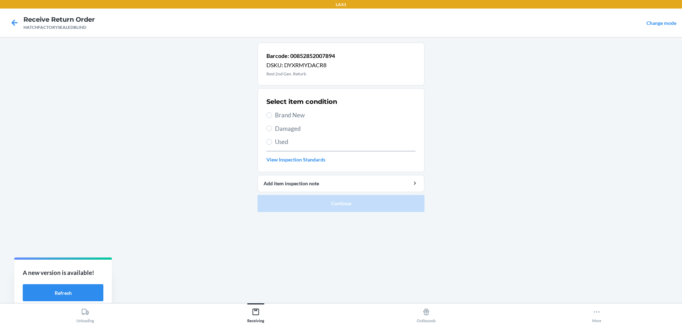
click at [287, 130] on span "Damaged" at bounding box center [345, 128] width 141 height 9
click at [272, 130] on input "Damaged" at bounding box center [270, 128] width 6 height 6
radio input "true"
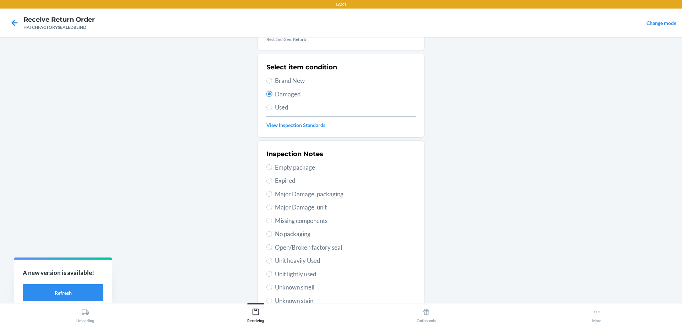
scroll to position [71, 0]
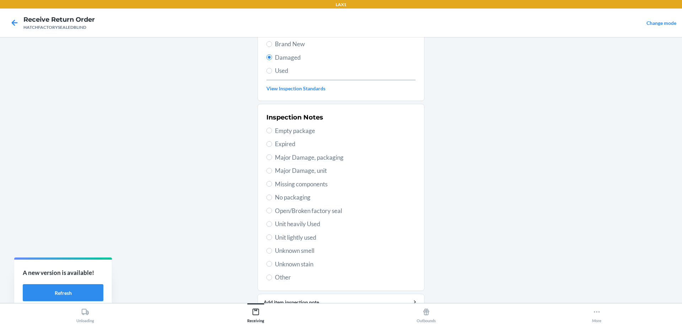
click at [298, 171] on span "Major Damage, unit" at bounding box center [345, 170] width 141 height 9
click at [272, 171] on input "Major Damage, unit" at bounding box center [270, 171] width 6 height 6
radio input "true"
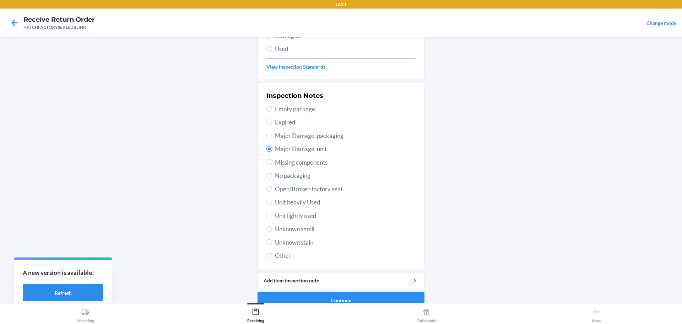
scroll to position [104, 0]
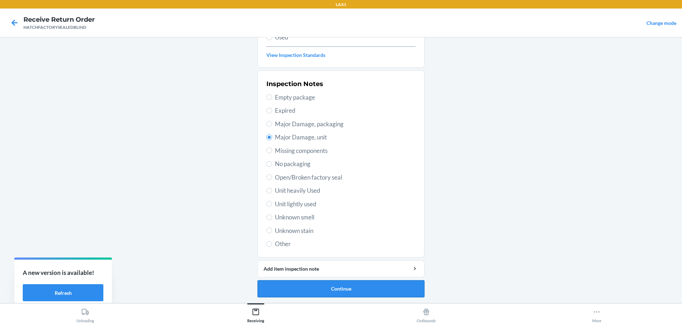
click at [334, 289] on button "Continue" at bounding box center [341, 288] width 167 height 17
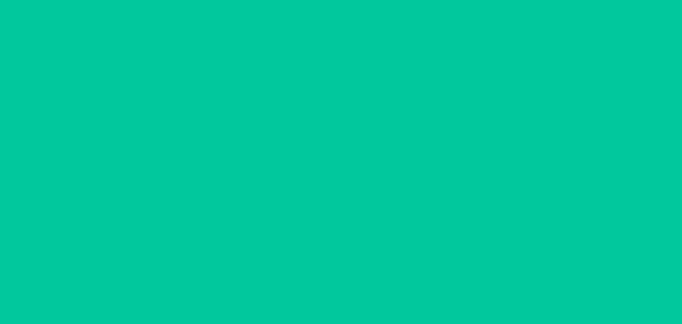
scroll to position [46, 0]
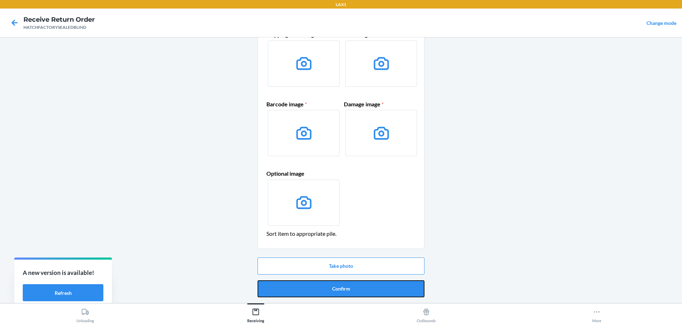
click at [334, 289] on button "Confirm" at bounding box center [341, 288] width 167 height 17
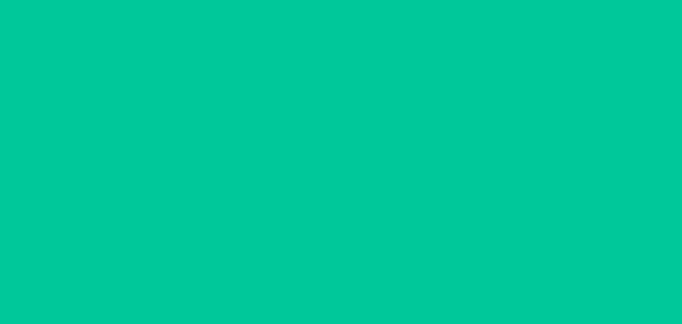
scroll to position [0, 0]
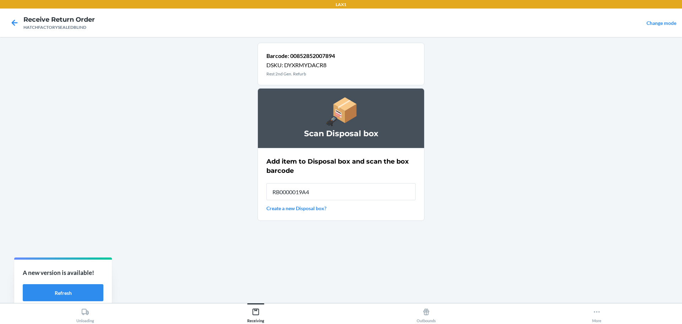
type input "RB0000019A4"
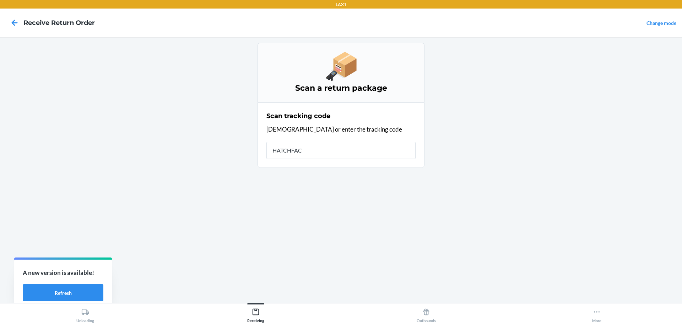
type input "HATCHFACT"
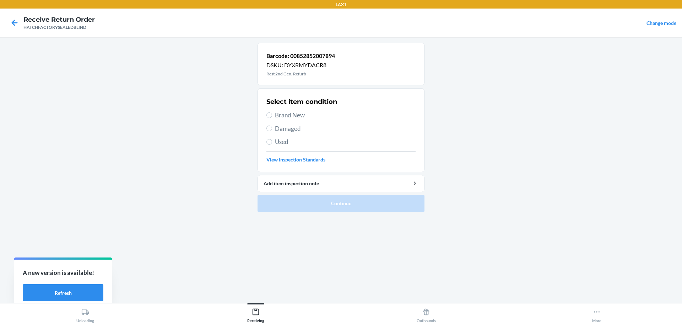
click at [282, 125] on span "Damaged" at bounding box center [345, 128] width 141 height 9
click at [272, 125] on input "Damaged" at bounding box center [270, 128] width 6 height 6
radio input "true"
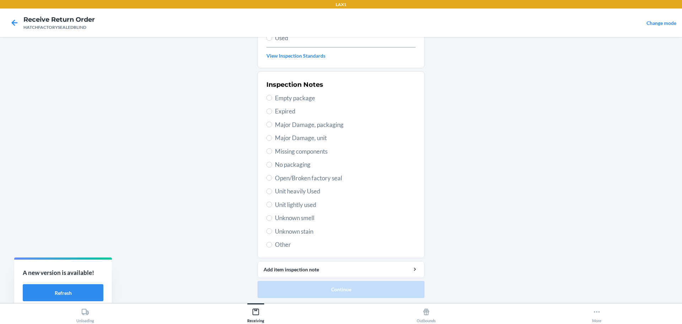
scroll to position [104, 0]
click at [306, 139] on span "Major Damage, unit" at bounding box center [345, 137] width 141 height 9
click at [272, 139] on input "Major Damage, unit" at bounding box center [270, 137] width 6 height 6
radio input "true"
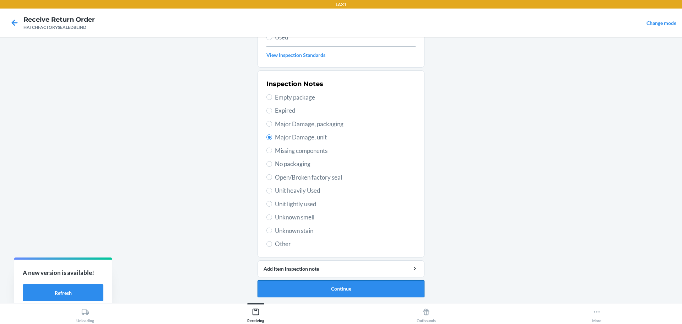
click at [354, 294] on button "Continue" at bounding box center [341, 288] width 167 height 17
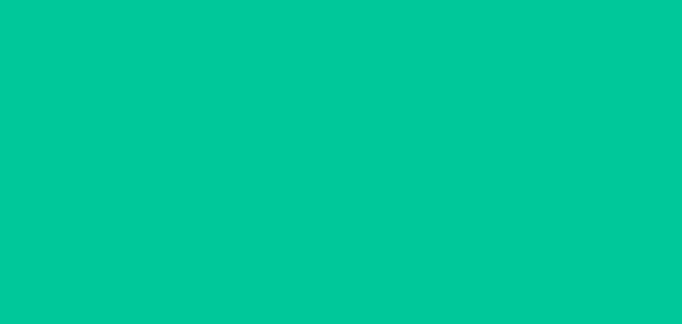
scroll to position [46, 0]
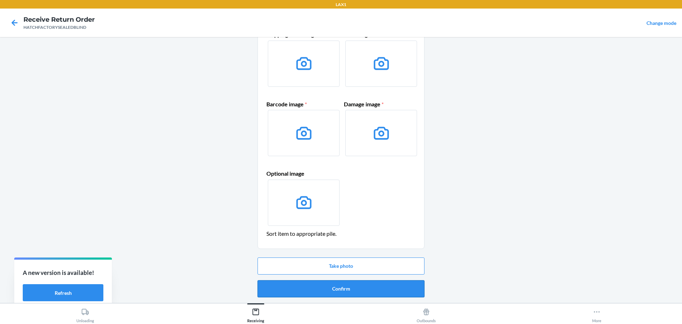
click at [350, 286] on button "Confirm" at bounding box center [341, 288] width 167 height 17
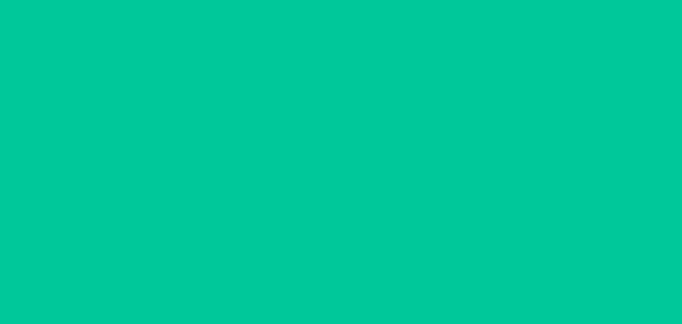
scroll to position [0, 0]
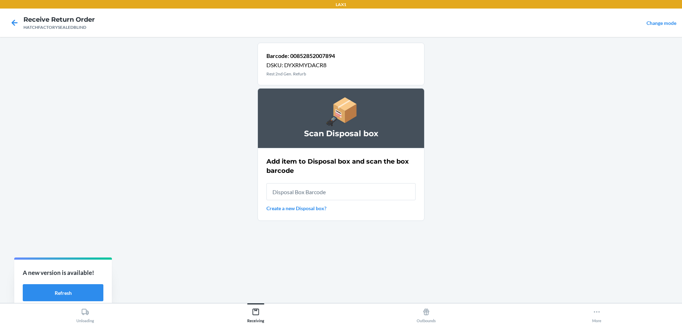
click at [342, 200] on input "text" at bounding box center [341, 191] width 149 height 17
type input "RB0000019A4"
